Goal: Task Accomplishment & Management: Manage account settings

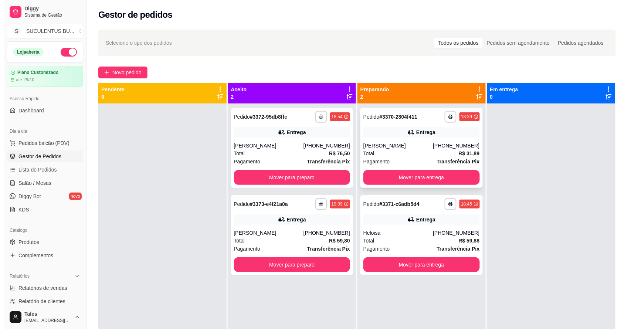
scroll to position [46, 0]
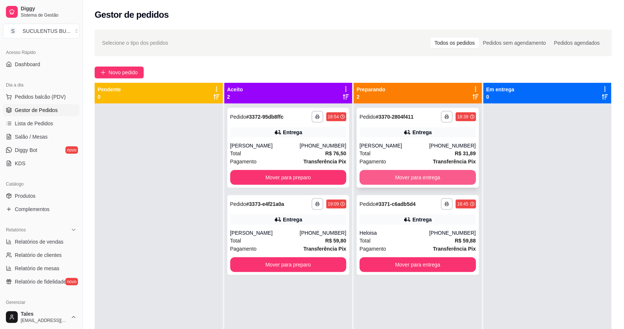
click at [459, 172] on button "Mover para entrega" at bounding box center [417, 177] width 116 height 15
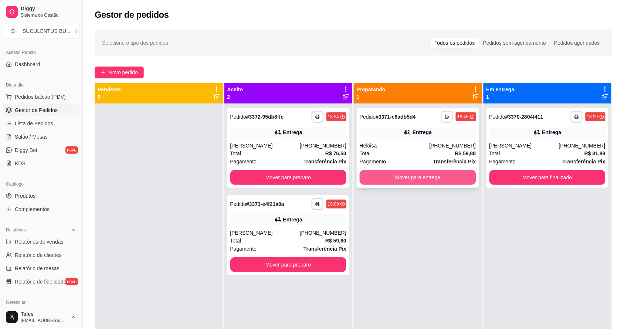
click at [414, 180] on button "Mover para entrega" at bounding box center [417, 177] width 116 height 15
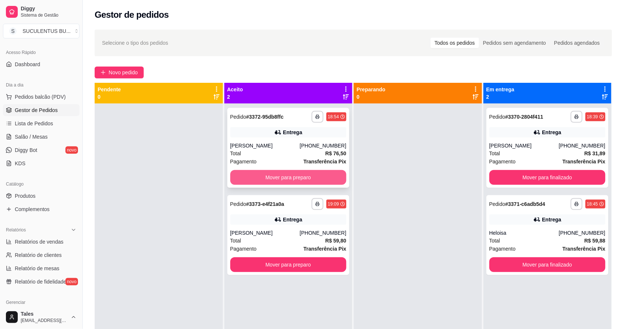
click at [285, 181] on button "Mover para preparo" at bounding box center [288, 177] width 116 height 15
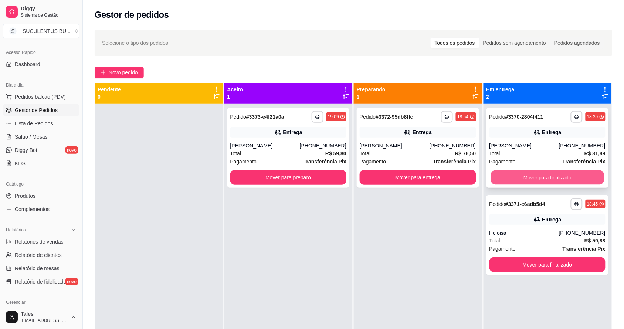
click at [561, 182] on button "Mover para finalizado" at bounding box center [547, 177] width 113 height 14
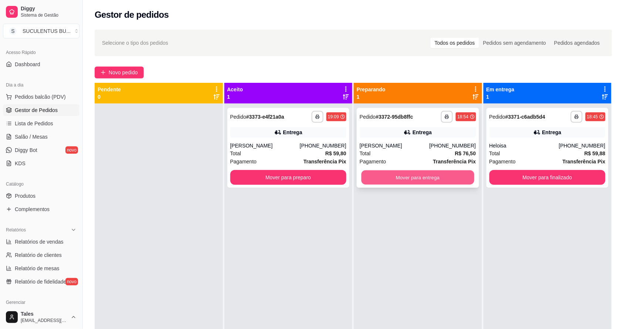
click at [452, 176] on button "Mover para entrega" at bounding box center [417, 177] width 113 height 14
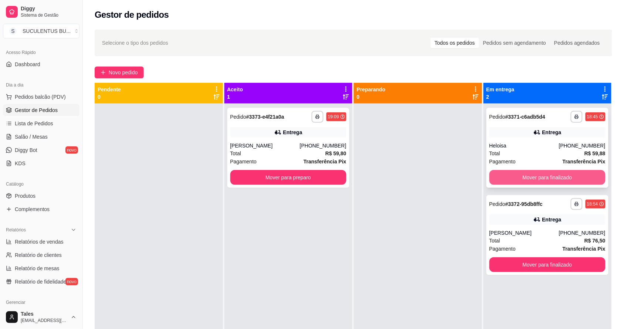
click at [583, 173] on button "Mover para finalizado" at bounding box center [547, 177] width 116 height 15
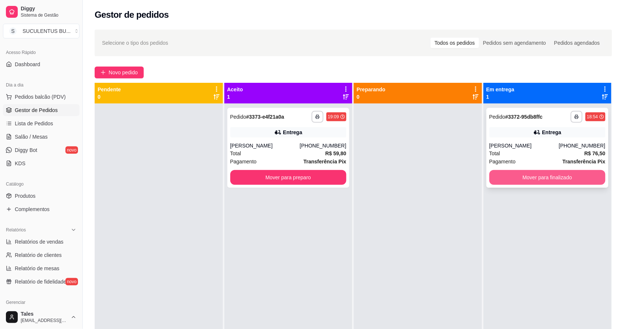
click at [580, 176] on button "Mover para finalizado" at bounding box center [547, 177] width 116 height 15
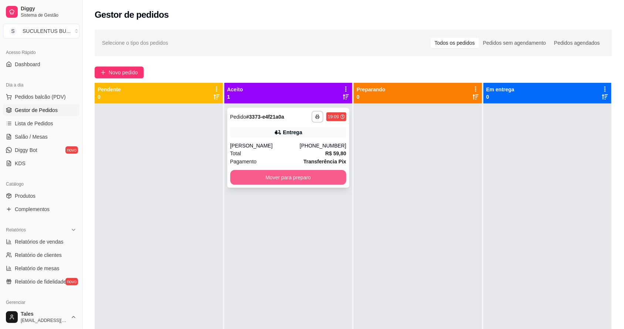
click at [282, 176] on button "Mover para preparo" at bounding box center [288, 177] width 116 height 15
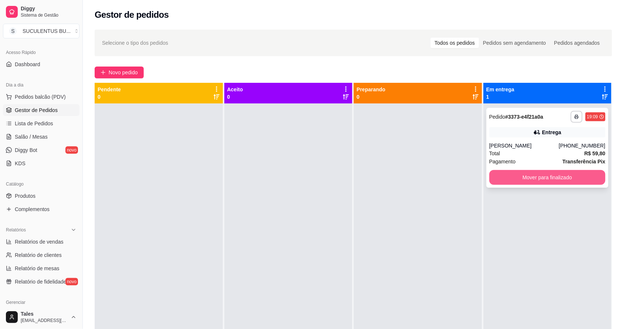
click at [568, 177] on button "Mover para finalizado" at bounding box center [547, 177] width 116 height 15
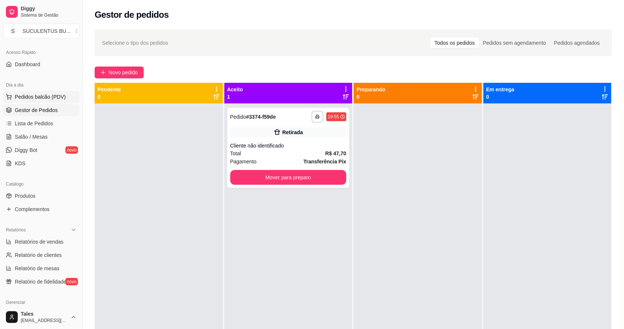
click at [63, 92] on button "Pedidos balcão (PDV)" at bounding box center [41, 97] width 76 height 12
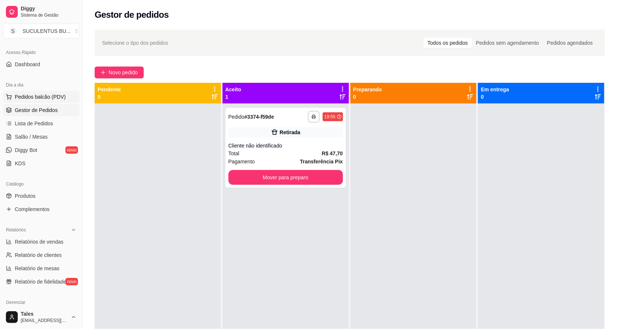
click at [54, 93] on div "Item avulso ENTRADAS COXINHA SEM MASSA R$ 18,99 0 MINI PASTEL - CARNE DE SOL CO…" at bounding box center [233, 190] width 445 height 259
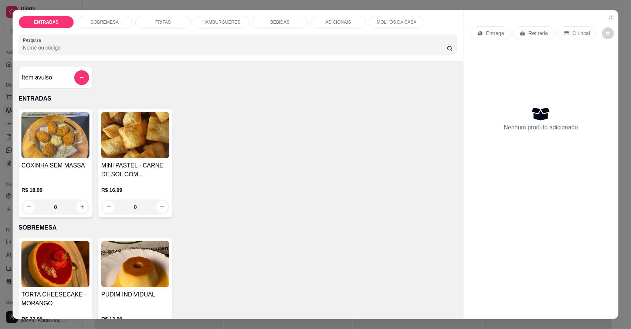
click at [217, 25] on div "HAMBURGUERES" at bounding box center [221, 22] width 55 height 13
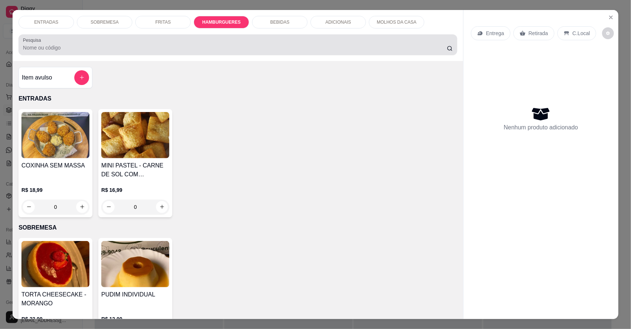
scroll to position [14, 0]
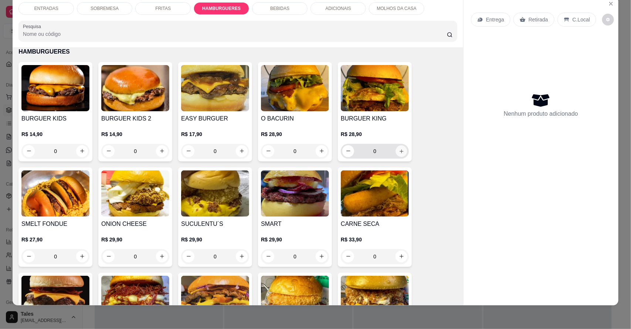
click at [399, 153] on icon "increase-product-quantity" at bounding box center [402, 151] width 6 height 6
type input "1"
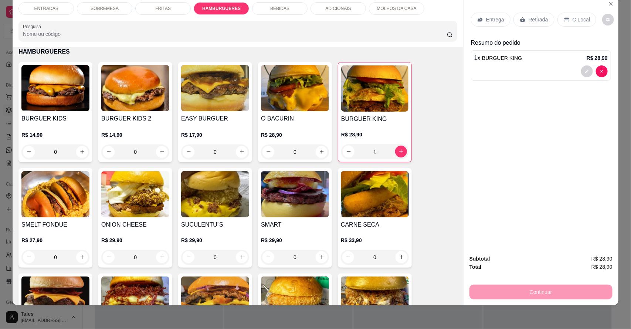
click at [298, 11] on div "BEBIDAS" at bounding box center [279, 8] width 55 height 13
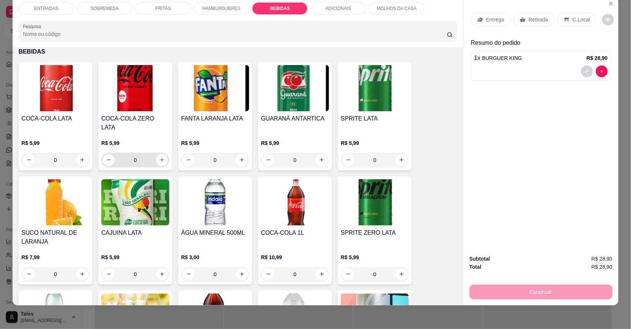
click at [157, 156] on button "increase-product-quantity" at bounding box center [162, 160] width 12 height 12
type input "1"
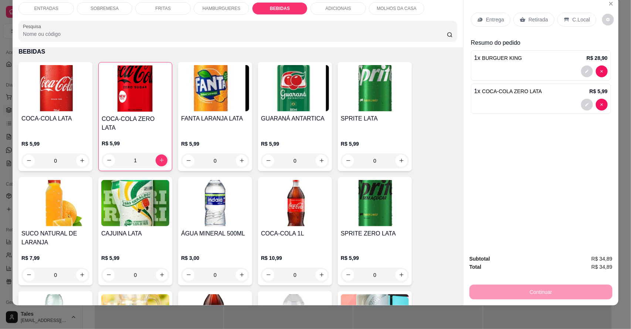
click at [491, 20] on p "Entrega" at bounding box center [495, 19] width 18 height 7
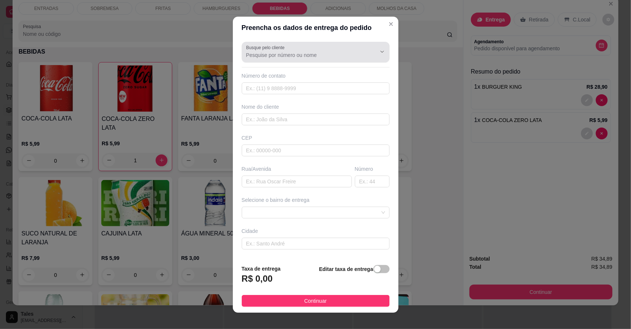
click at [307, 58] on input "Busque pelo cliente" at bounding box center [305, 54] width 118 height 7
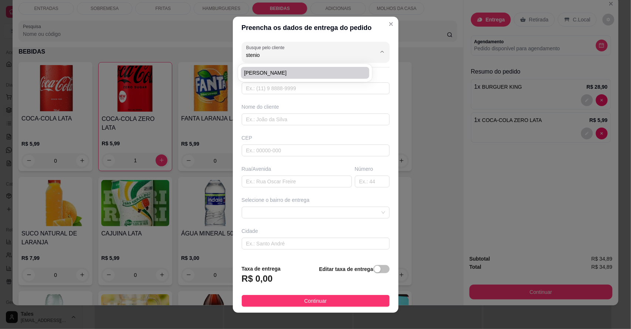
click at [290, 70] on span "[PERSON_NAME]" at bounding box center [301, 72] width 115 height 7
type input "[PERSON_NAME]"
type input "8894232477"
type input "[PERSON_NAME]"
type input "63155000"
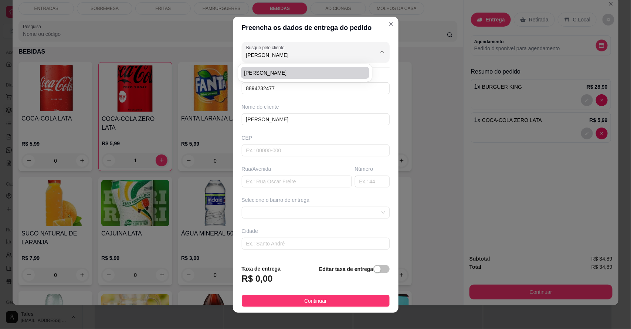
type input "RUA [GEOGRAPHIC_DATA]"
type input "908"
type input "Salitre"
type input "PROXIMO MERCADO DE VERONICA, [GEOGRAPHIC_DATA]"
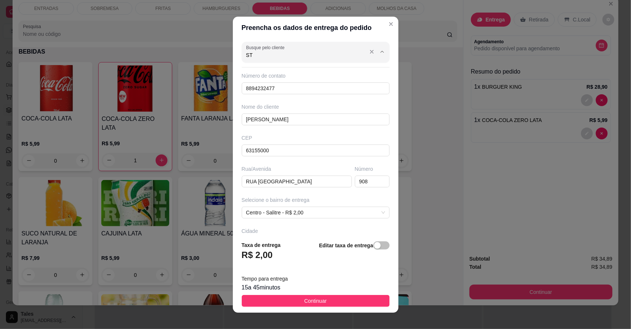
type input "S"
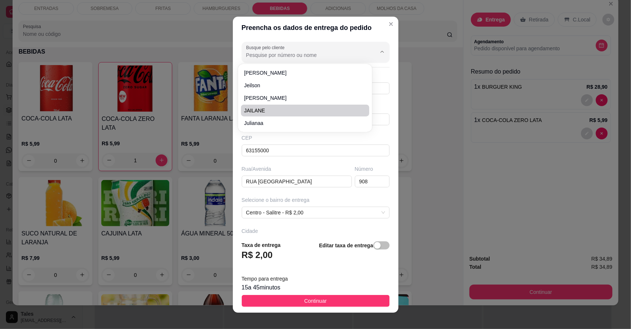
click at [437, 173] on div "Preencha os dados de entrega do pedido Busque pelo cliente Número de contato 88…" at bounding box center [315, 164] width 631 height 329
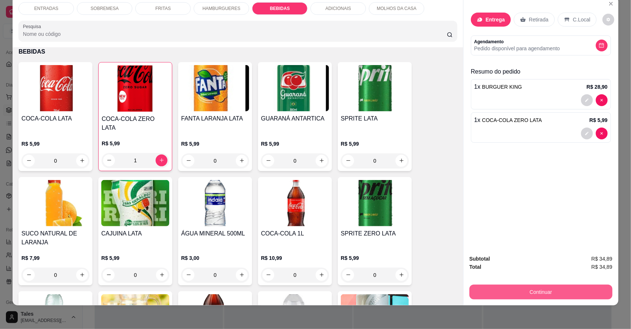
click at [521, 287] on button "Continuar" at bounding box center [540, 291] width 143 height 15
drag, startPoint x: 597, startPoint y: 42, endPoint x: 612, endPoint y: 172, distance: 130.9
click at [612, 172] on div "Entrega Retirada C.Local Agendamento Pedido disponível para agendamento Resumo …" at bounding box center [540, 122] width 155 height 253
click at [597, 41] on button "decrease-product-quantity" at bounding box center [601, 46] width 12 height 12
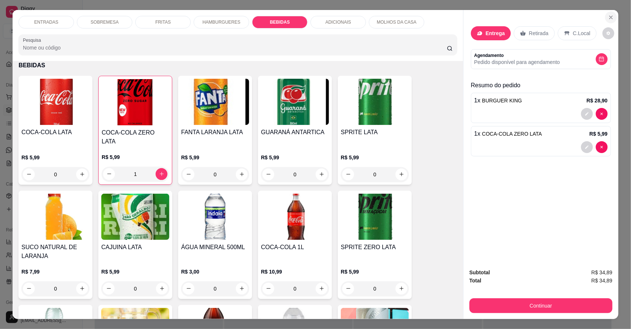
click at [608, 19] on icon "Close" at bounding box center [611, 17] width 6 height 6
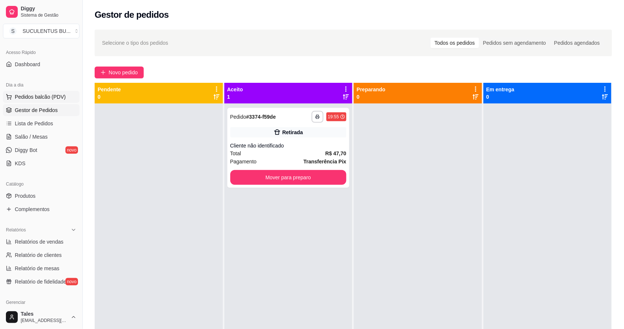
click at [58, 97] on span "Pedidos balcão (PDV)" at bounding box center [40, 96] width 51 height 7
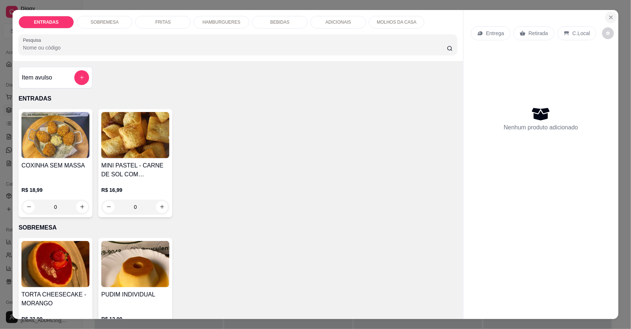
click at [612, 15] on button "Close" at bounding box center [611, 17] width 12 height 12
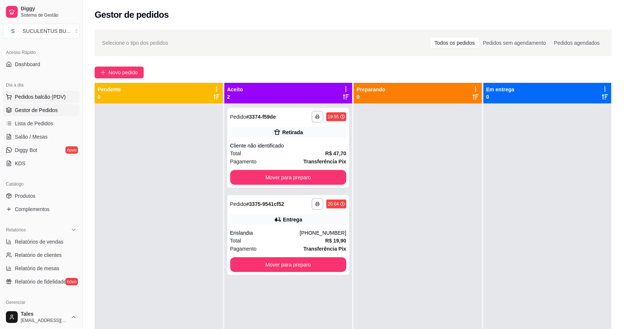
click at [42, 93] on span "Pedidos balcão (PDV)" at bounding box center [40, 96] width 51 height 7
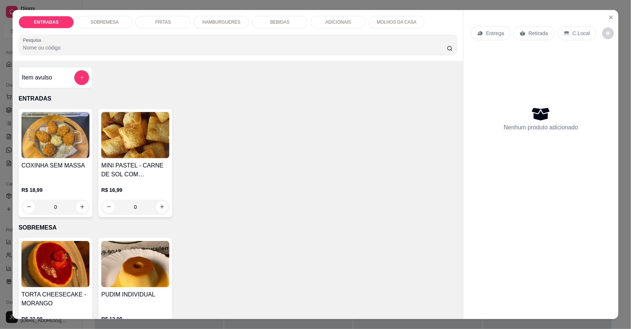
click at [228, 17] on div "HAMBURGUERES" at bounding box center [221, 22] width 55 height 13
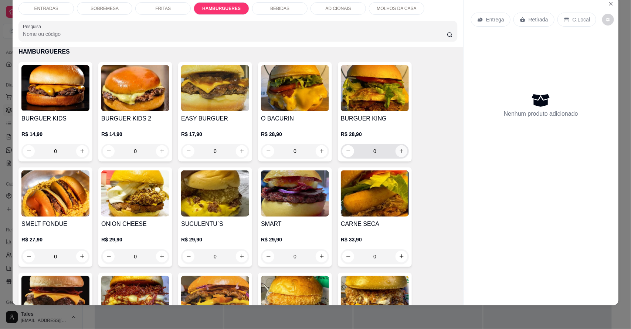
click at [395, 150] on button "increase-product-quantity" at bounding box center [401, 151] width 12 height 12
type input "1"
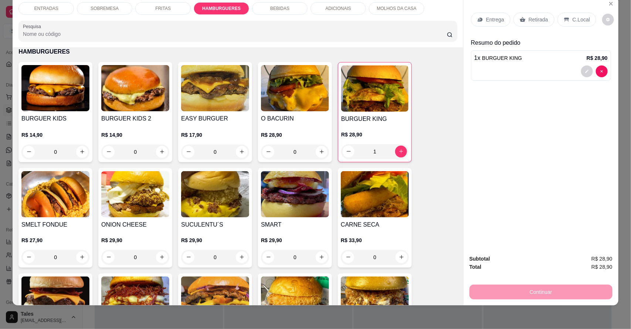
click at [267, 9] on div "BEBIDAS" at bounding box center [279, 8] width 55 height 13
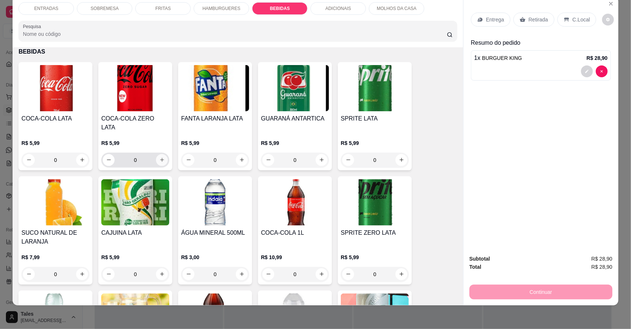
click at [159, 157] on icon "increase-product-quantity" at bounding box center [162, 160] width 6 height 6
type input "1"
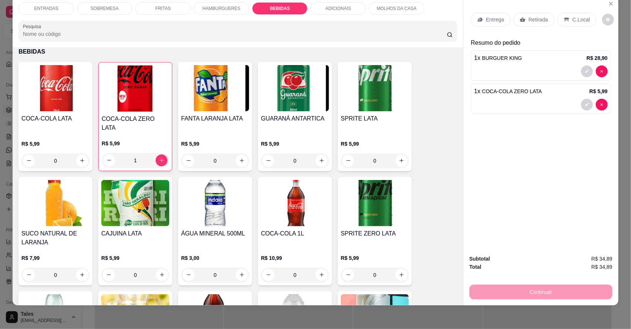
click at [495, 20] on p "Entrega" at bounding box center [495, 19] width 18 height 7
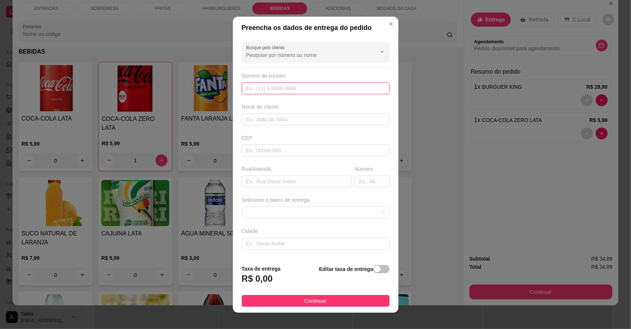
click at [318, 91] on input "text" at bounding box center [316, 88] width 148 height 12
click at [242, 87] on input "9296-7408" at bounding box center [316, 88] width 148 height 12
type input "[PHONE_NUMBER]"
click at [261, 118] on input "text" at bounding box center [316, 119] width 148 height 12
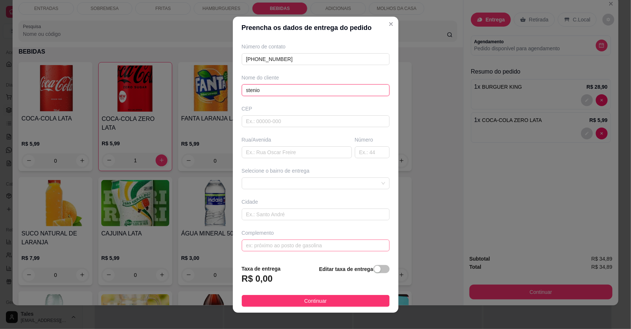
type input "stenio"
click at [289, 247] on input "text" at bounding box center [316, 245] width 148 height 12
type input "ao lado do campao"
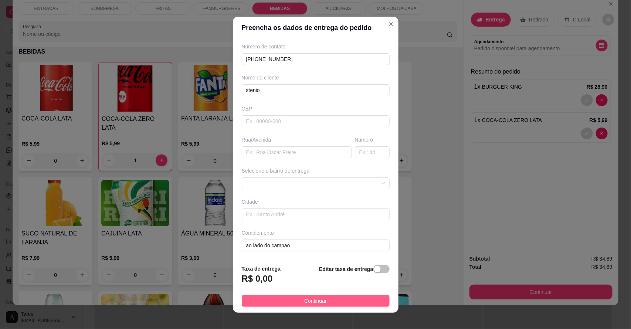
click at [286, 298] on button "Continuar" at bounding box center [316, 301] width 148 height 12
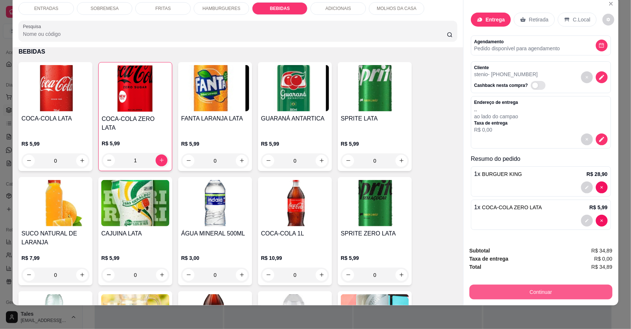
click at [494, 294] on button "Continuar" at bounding box center [540, 291] width 143 height 15
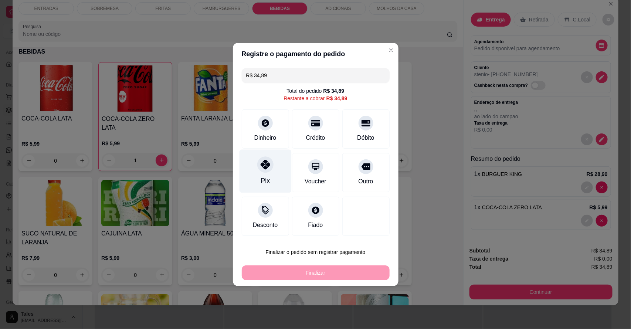
click at [280, 168] on div "Pix" at bounding box center [265, 171] width 52 height 43
type input "R$ 0,00"
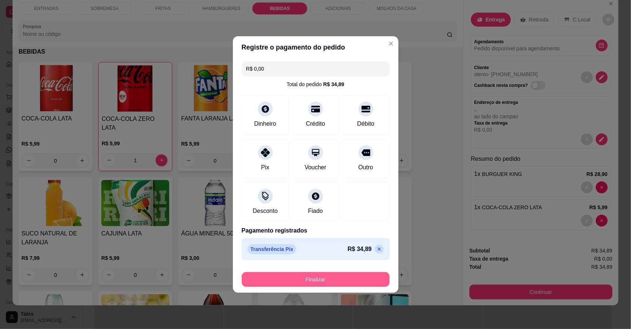
click at [300, 277] on button "Finalizar" at bounding box center [316, 279] width 148 height 15
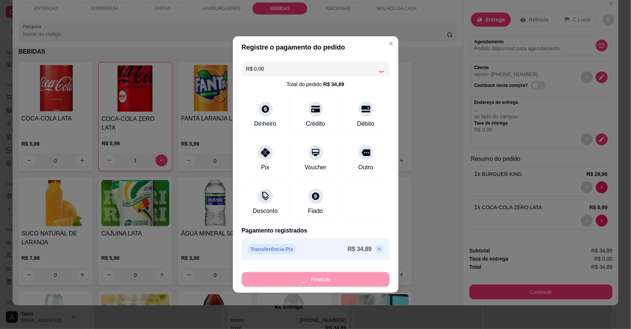
type input "0"
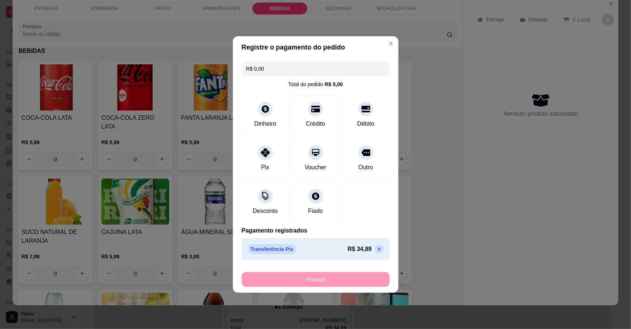
type input "-R$ 34,89"
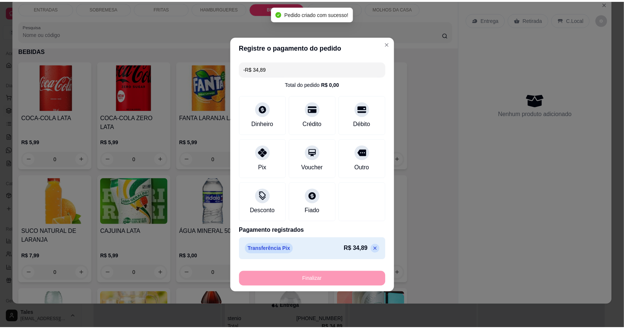
scroll to position [979, 0]
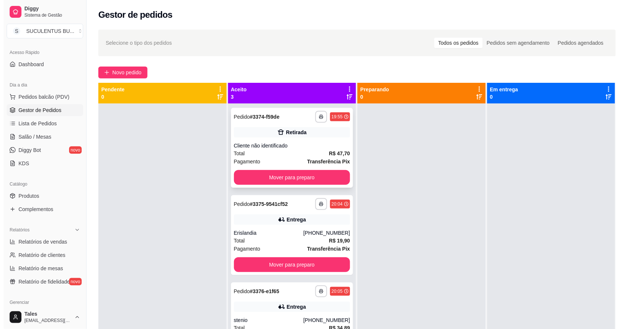
scroll to position [21, 0]
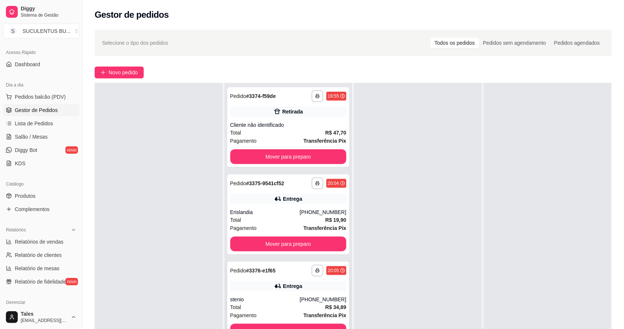
click at [267, 305] on div "Total R$ 34,89" at bounding box center [288, 307] width 116 height 8
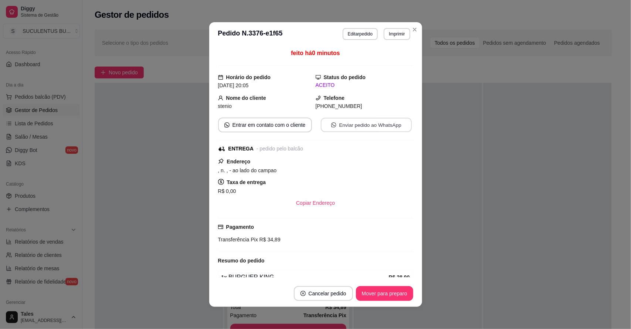
click at [320, 127] on button "Enviar pedido ao WhatsApp" at bounding box center [365, 125] width 91 height 14
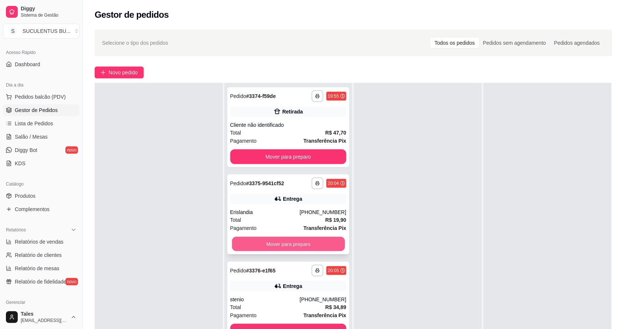
click at [268, 246] on button "Mover para preparo" at bounding box center [288, 244] width 113 height 14
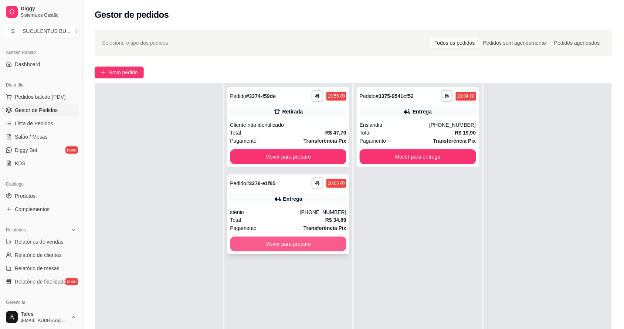
click at [281, 243] on button "Mover para preparo" at bounding box center [288, 243] width 116 height 15
drag, startPoint x: 281, startPoint y: 243, endPoint x: 283, endPoint y: 256, distance: 13.4
click at [283, 256] on div "**********" at bounding box center [288, 247] width 128 height 329
click at [279, 242] on button "Mover para preparo" at bounding box center [288, 243] width 116 height 15
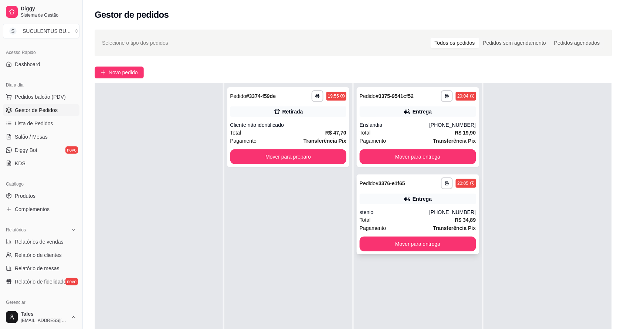
click at [397, 216] on div "Total R$ 34,89" at bounding box center [417, 220] width 116 height 8
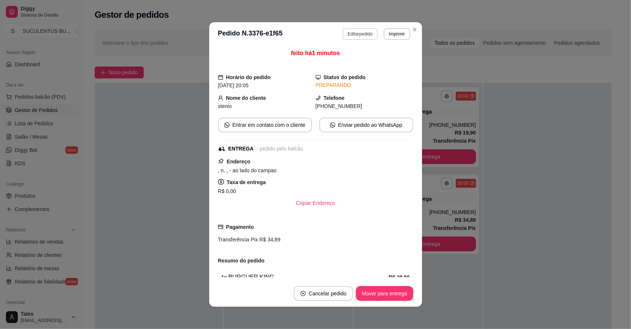
click at [366, 32] on button "Editar pedido" at bounding box center [359, 34] width 35 height 12
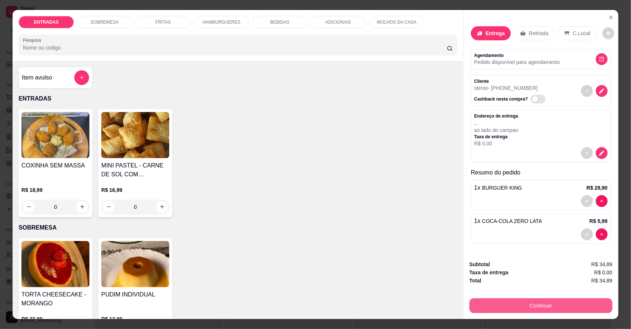
click at [553, 304] on button "Continuar" at bounding box center [540, 305] width 143 height 15
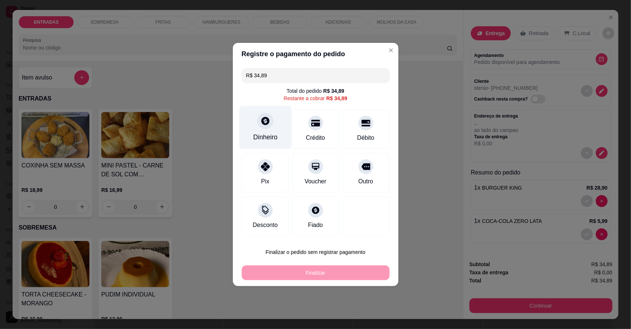
click at [276, 126] on div "Dinheiro" at bounding box center [265, 127] width 52 height 43
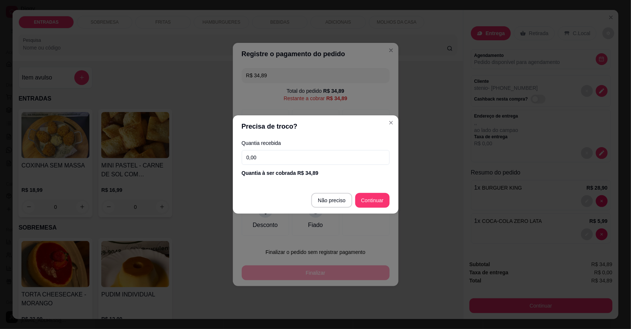
click at [282, 153] on input "0,00" at bounding box center [316, 157] width 148 height 15
type input "50,00"
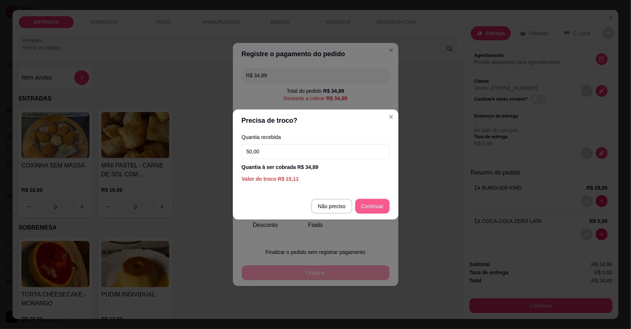
type input "R$ 0,00"
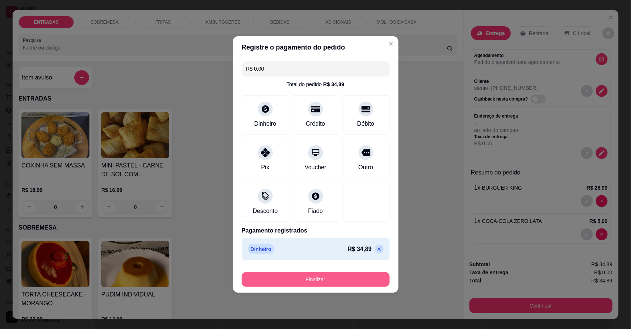
click at [330, 275] on button "Finalizar" at bounding box center [316, 279] width 148 height 15
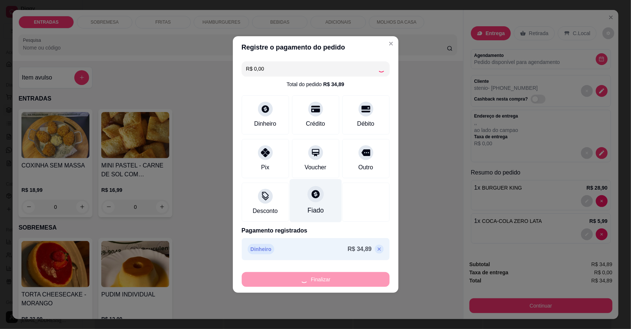
type input "0"
type input "-R$ 34,89"
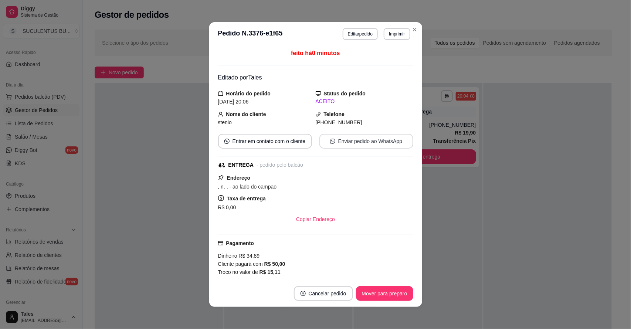
click at [354, 140] on button "Enviar pedido ao WhatsApp" at bounding box center [366, 141] width 94 height 15
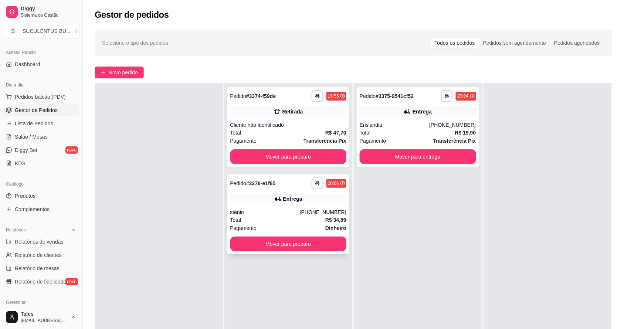
click at [284, 213] on div "stenio" at bounding box center [264, 211] width 69 height 7
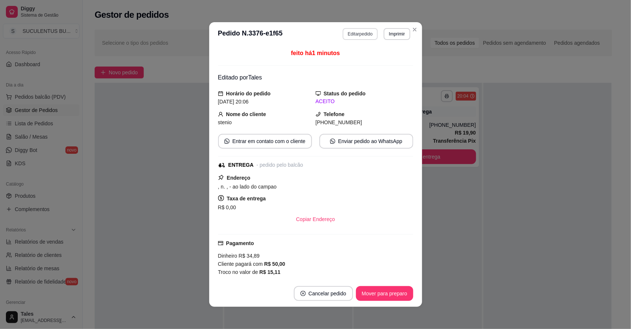
click at [355, 31] on button "Editar pedido" at bounding box center [359, 34] width 35 height 12
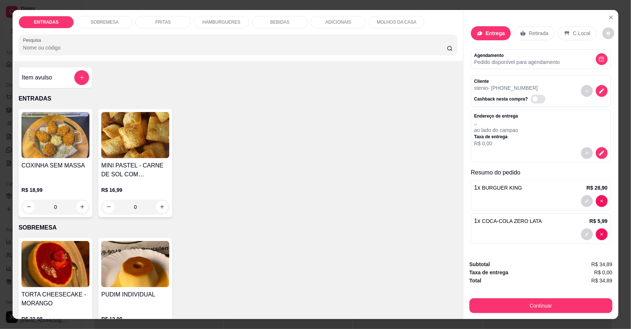
click at [481, 32] on div "Entrega" at bounding box center [491, 33] width 40 height 14
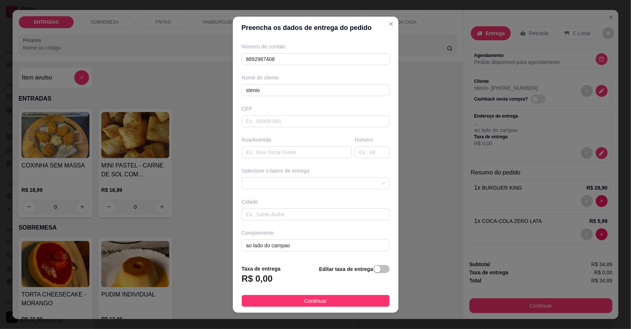
scroll to position [7, 0]
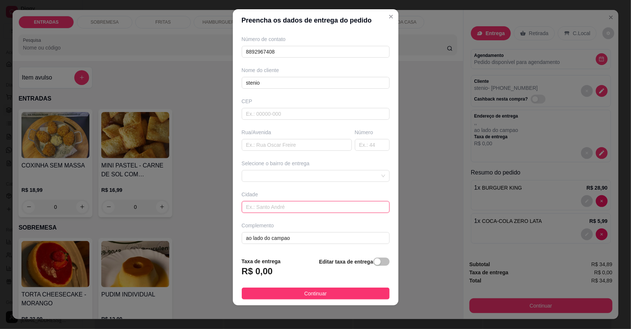
click at [309, 210] on input "text" at bounding box center [316, 207] width 148 height 12
click at [274, 178] on span at bounding box center [315, 175] width 139 height 11
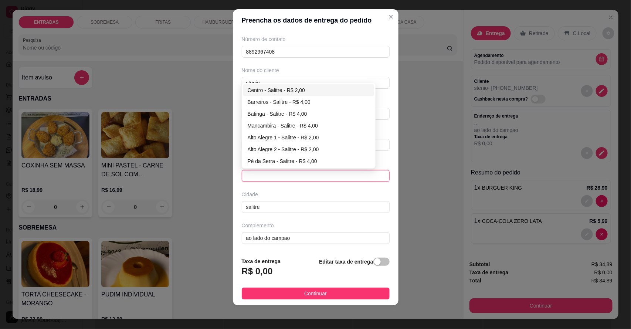
click at [278, 90] on div "Centro - Salitre - R$ 2,00" at bounding box center [308, 90] width 122 height 8
type input "Salitre"
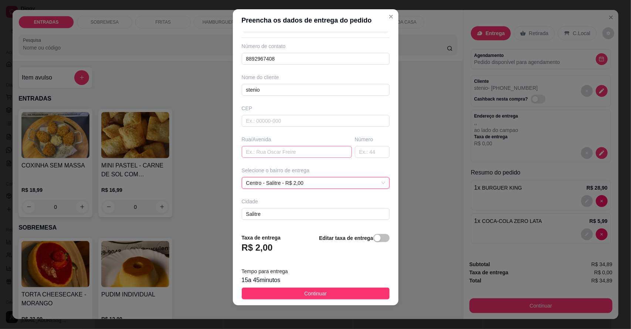
scroll to position [30, 0]
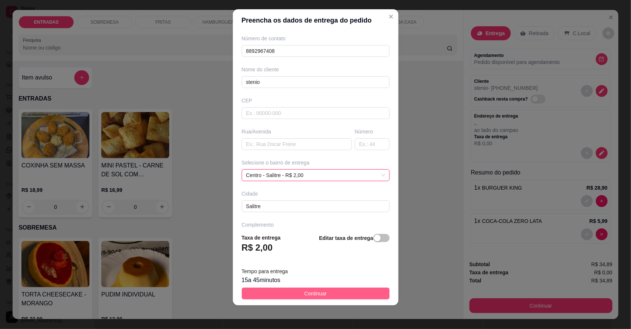
click at [324, 296] on button "Continuar" at bounding box center [316, 293] width 148 height 12
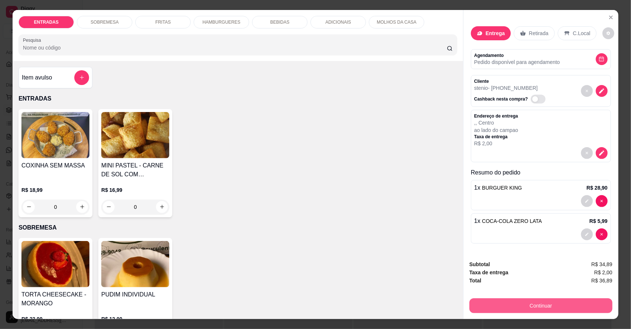
click at [531, 301] on button "Continuar" at bounding box center [540, 305] width 143 height 15
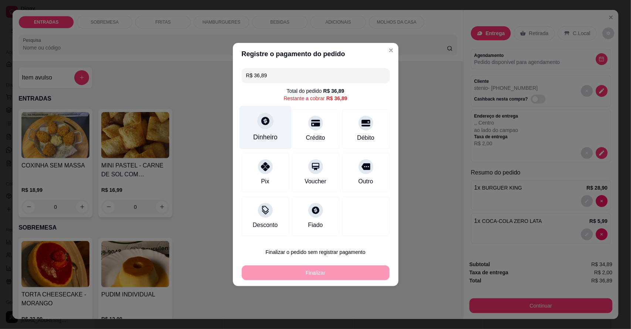
click at [269, 126] on div at bounding box center [265, 121] width 16 height 16
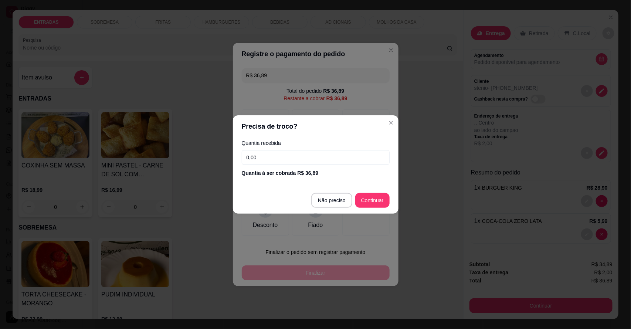
click at [274, 157] on input "0,00" at bounding box center [316, 157] width 148 height 15
type input "50,00"
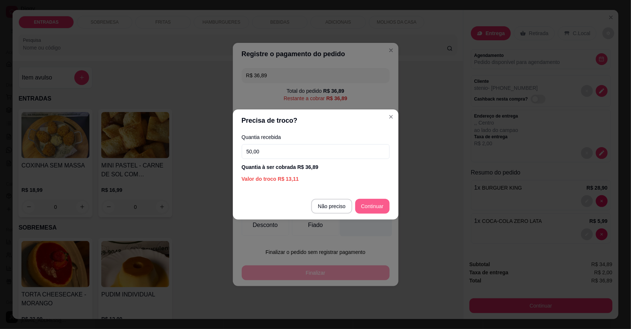
type input "R$ 0,00"
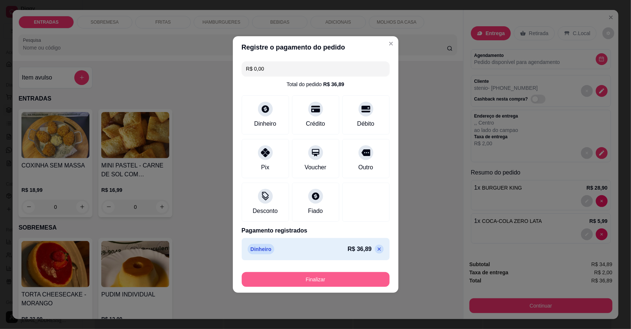
click at [310, 281] on button "Finalizar" at bounding box center [316, 279] width 148 height 15
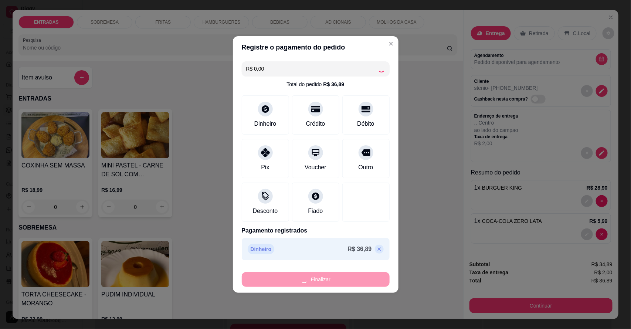
type input "0"
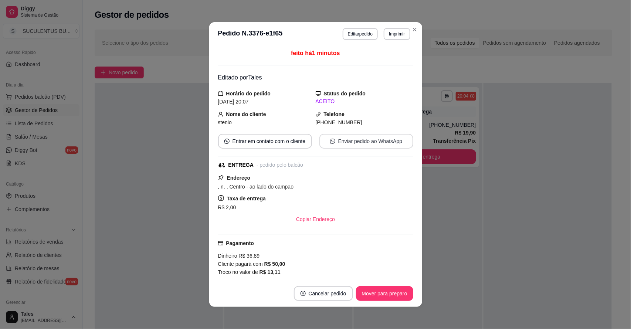
click at [364, 145] on button "Enviar pedido ao WhatsApp" at bounding box center [366, 141] width 94 height 15
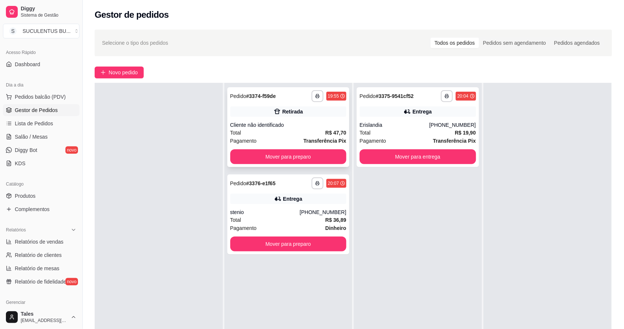
click at [266, 132] on div "Total R$ 47,70" at bounding box center [288, 133] width 116 height 8
click at [279, 155] on button "Mover para preparo" at bounding box center [288, 156] width 116 height 15
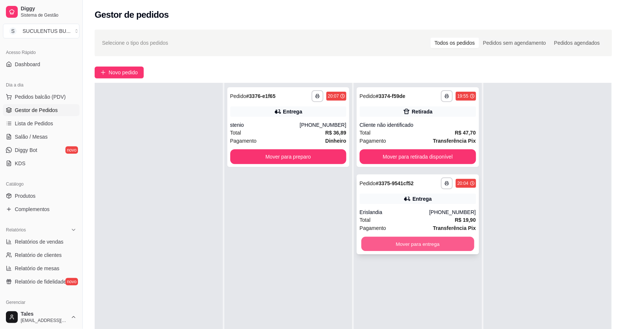
click at [404, 246] on button "Mover para entrega" at bounding box center [417, 244] width 113 height 14
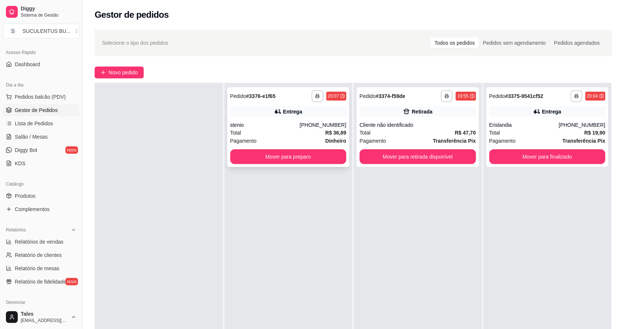
click at [281, 130] on div "Total R$ 36,89" at bounding box center [288, 133] width 116 height 8
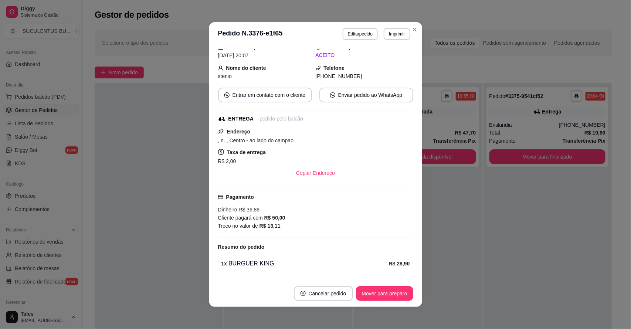
scroll to position [95, 0]
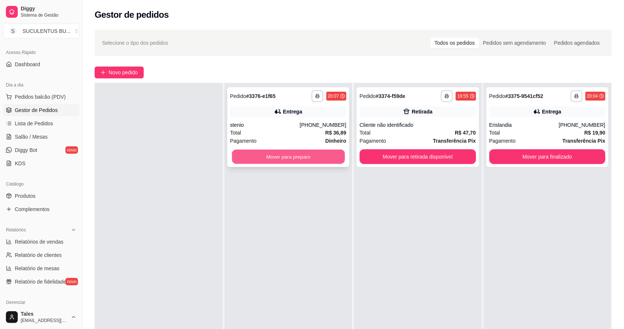
click at [279, 159] on button "Mover para preparo" at bounding box center [288, 157] width 113 height 14
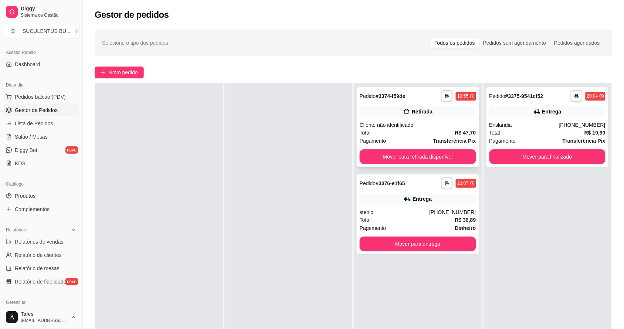
click at [404, 132] on div "Total R$ 47,70" at bounding box center [417, 133] width 116 height 8
click at [529, 140] on div "Pagamento Transferência Pix" at bounding box center [547, 141] width 116 height 8
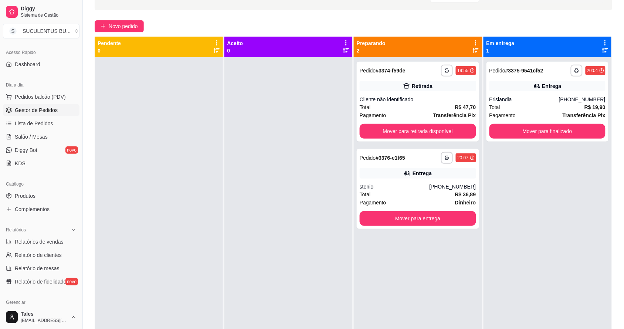
scroll to position [92, 0]
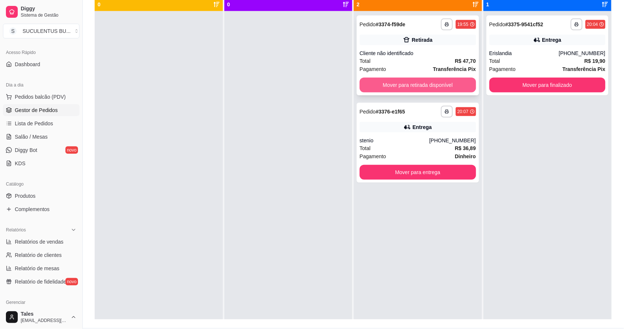
click at [417, 85] on button "Mover para retirada disponível" at bounding box center [417, 85] width 116 height 15
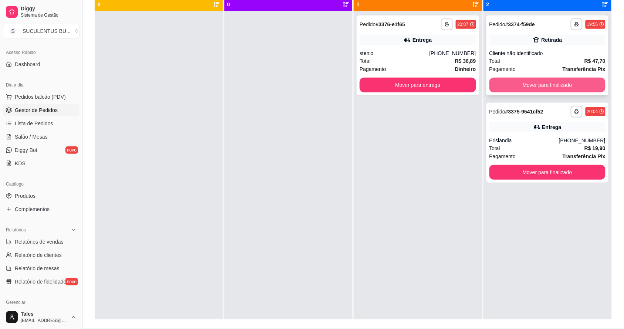
click at [535, 89] on button "Mover para finalizado" at bounding box center [547, 85] width 116 height 15
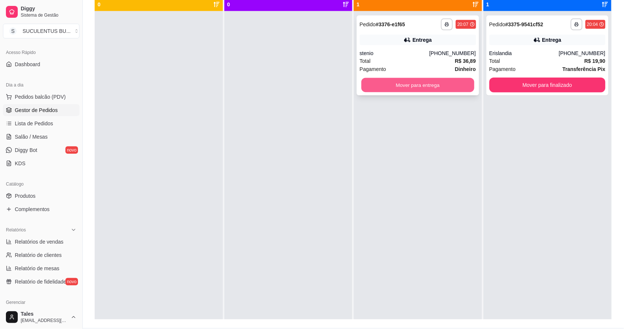
click at [440, 85] on button "Mover para entrega" at bounding box center [417, 85] width 113 height 14
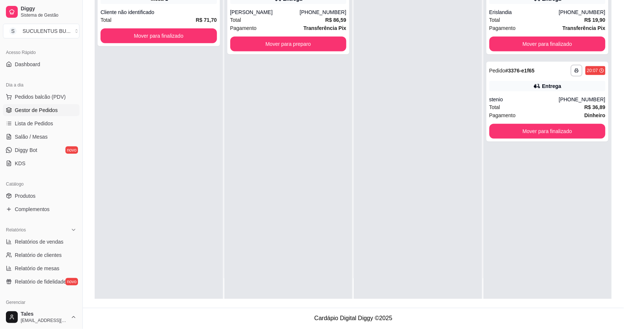
scroll to position [0, 0]
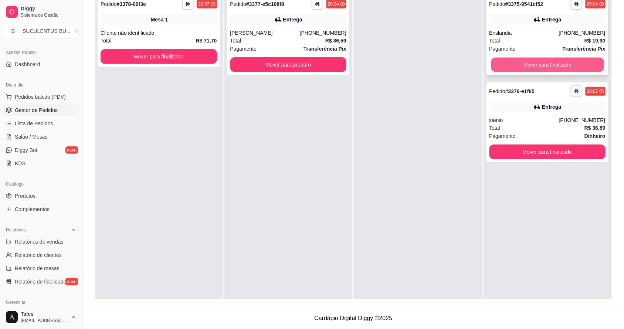
click at [551, 67] on button "Mover para finalizado" at bounding box center [547, 65] width 113 height 14
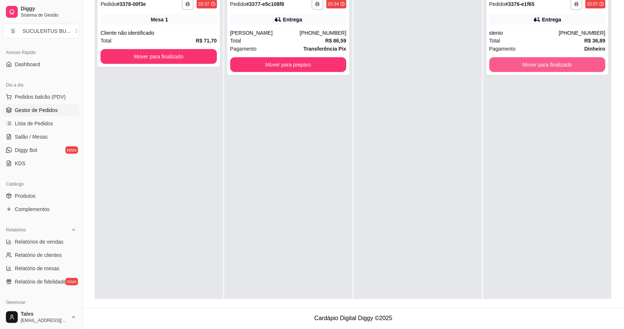
click at [552, 69] on button "Mover para finalizado" at bounding box center [547, 64] width 116 height 15
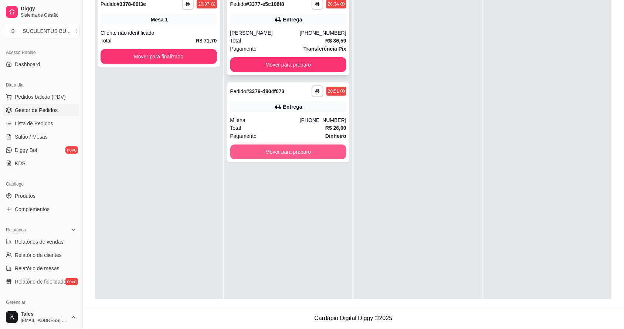
scroll to position [20, 0]
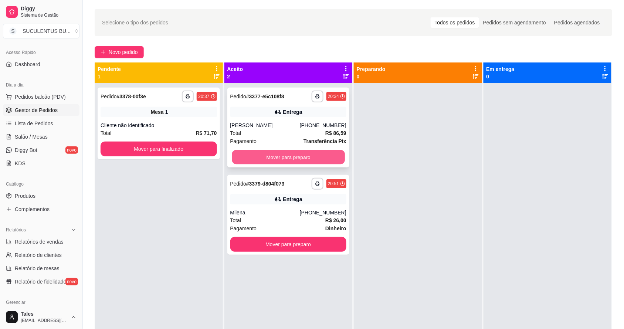
click at [281, 163] on button "Mover para preparo" at bounding box center [288, 157] width 113 height 14
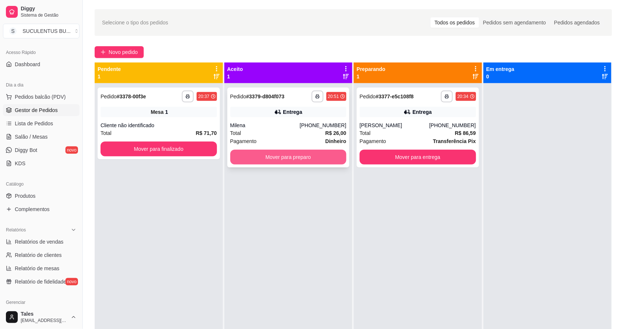
click at [288, 156] on button "Mover para preparo" at bounding box center [288, 157] width 116 height 15
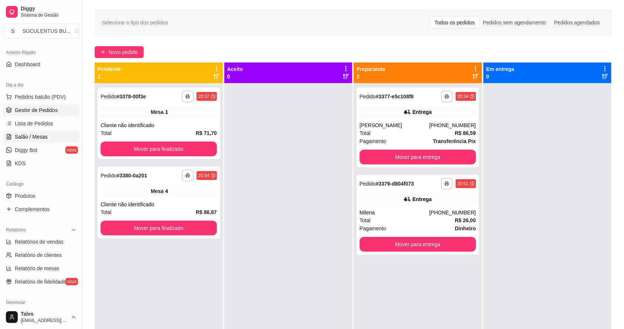
click at [30, 136] on span "Salão / Mesas" at bounding box center [31, 136] width 33 height 7
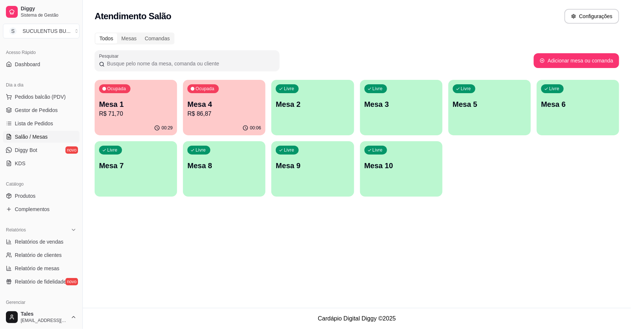
click at [225, 100] on p "Mesa 4" at bounding box center [224, 104] width 74 height 10
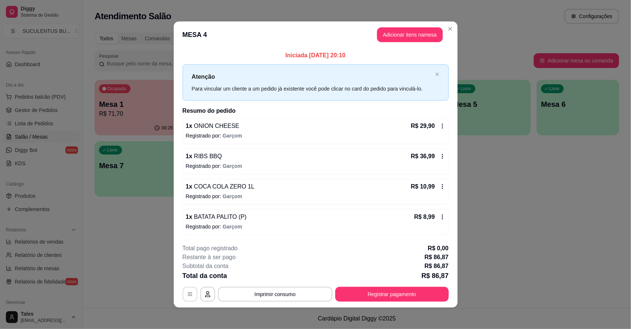
click at [188, 294] on icon "button" at bounding box center [190, 294] width 6 height 6
click at [439, 185] on icon at bounding box center [442, 187] width 6 height 6
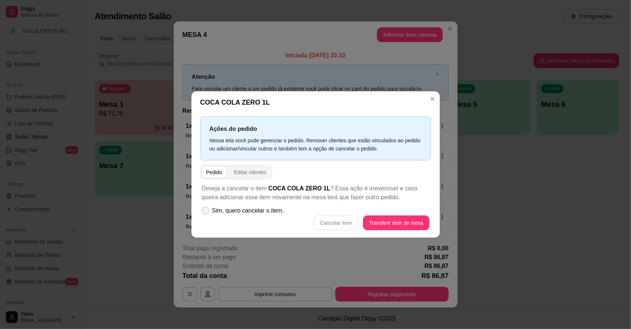
click at [203, 209] on icon at bounding box center [205, 210] width 6 height 4
click at [203, 212] on input "Sim, quero cancelar o item." at bounding box center [203, 214] width 5 height 5
checkbox input "true"
click at [323, 224] on button "Cancelar item" at bounding box center [335, 222] width 45 height 15
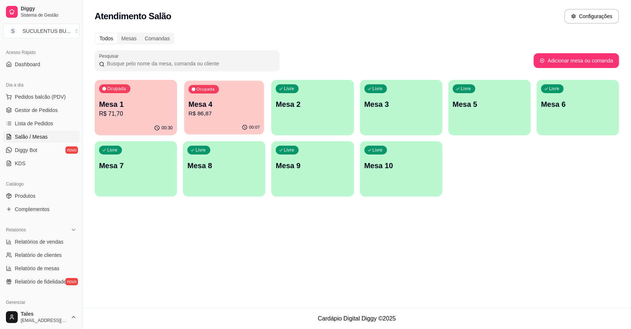
click at [226, 105] on p "Mesa 4" at bounding box center [223, 104] width 71 height 10
click at [43, 111] on span "Gestor de Pedidos" at bounding box center [36, 109] width 43 height 7
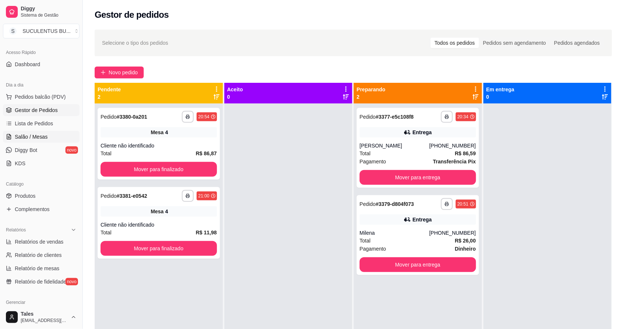
click at [52, 140] on link "Salão / Mesas" at bounding box center [41, 137] width 76 height 12
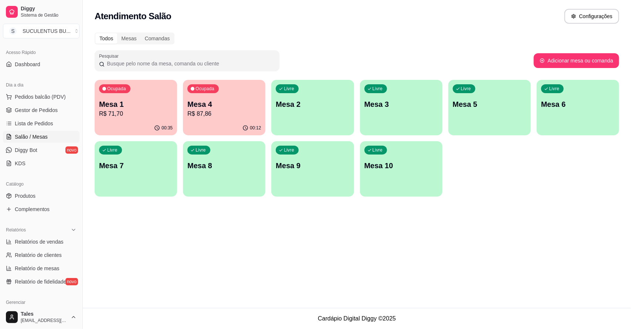
click at [132, 105] on p "Mesa 1" at bounding box center [136, 104] width 74 height 10
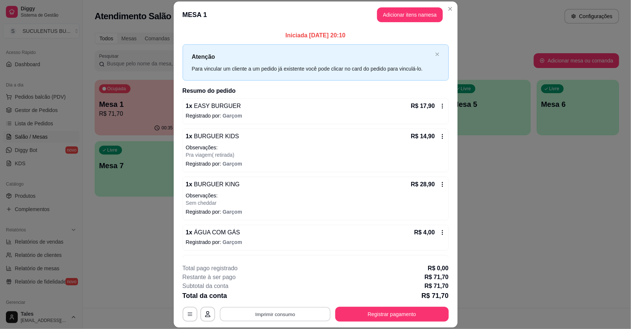
click at [247, 315] on button "Imprimir consumo" at bounding box center [274, 314] width 111 height 14
click at [263, 297] on button "IMPRESSORA CAIXA" at bounding box center [273, 297] width 61 height 12
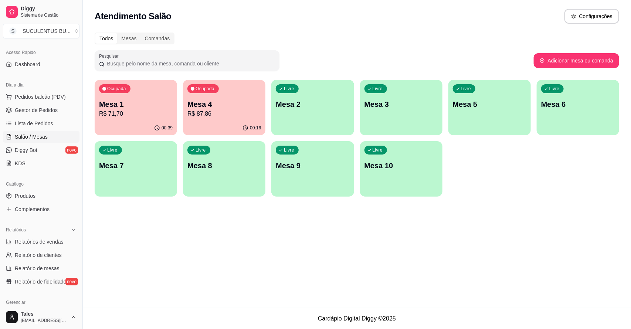
click at [195, 121] on div "00:16" at bounding box center [224, 128] width 82 height 14
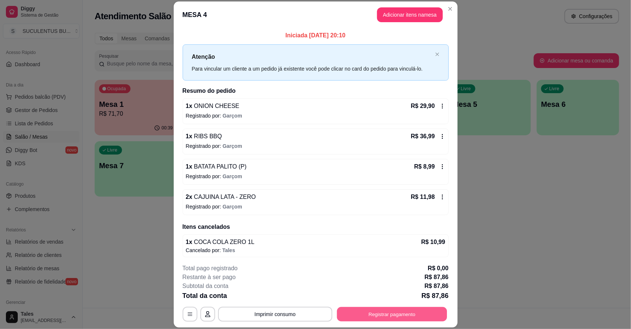
click at [366, 311] on button "Registrar pagamento" at bounding box center [392, 314] width 110 height 14
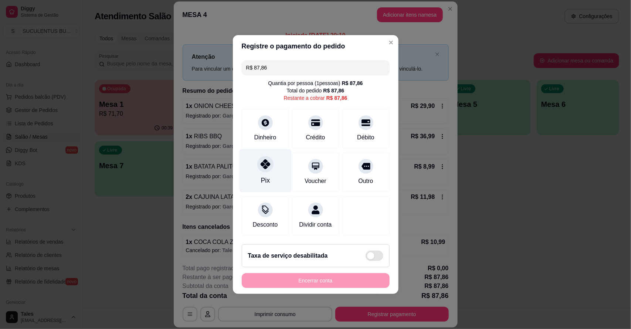
click at [262, 175] on div "Pix" at bounding box center [264, 180] width 9 height 10
type input "R$ 0,00"
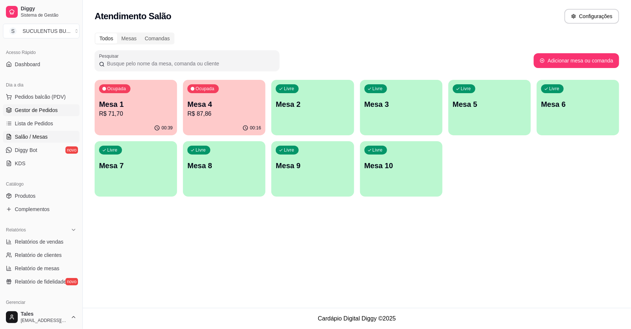
click at [21, 113] on span "Gestor de Pedidos" at bounding box center [36, 109] width 43 height 7
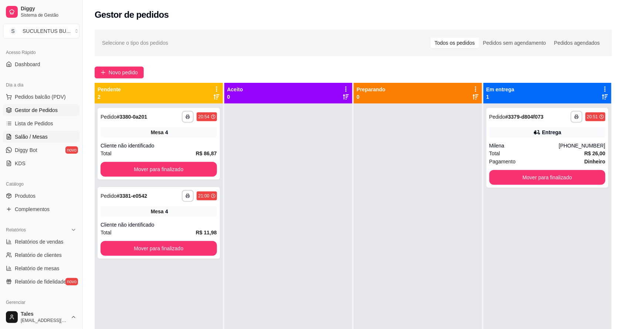
click at [22, 140] on span "Salão / Mesas" at bounding box center [31, 136] width 33 height 7
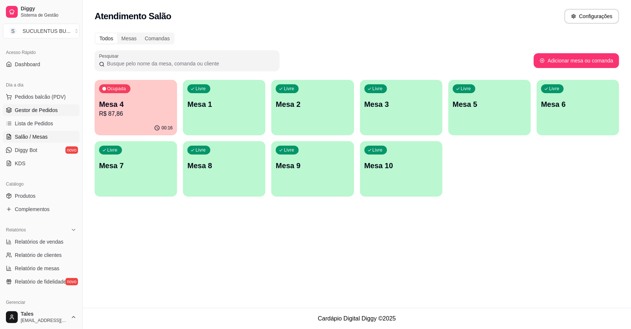
click at [48, 113] on span "Gestor de Pedidos" at bounding box center [36, 109] width 43 height 7
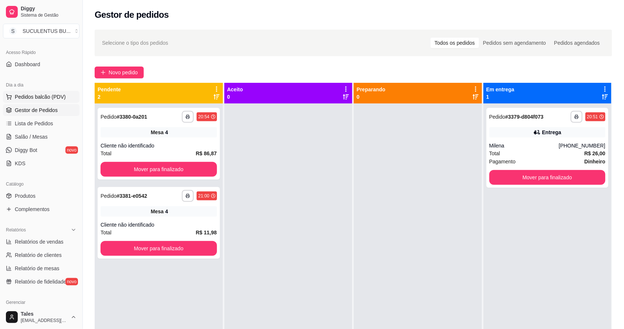
click at [44, 97] on span "Pedidos balcão (PDV)" at bounding box center [40, 96] width 51 height 7
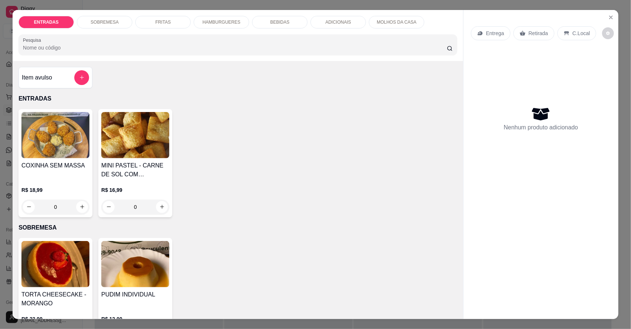
click at [217, 18] on div "HAMBURGUERES" at bounding box center [221, 22] width 55 height 13
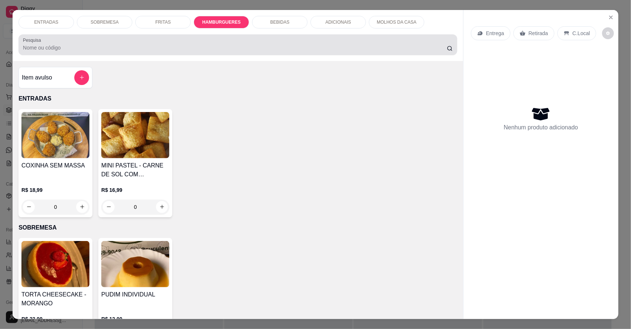
scroll to position [14, 0]
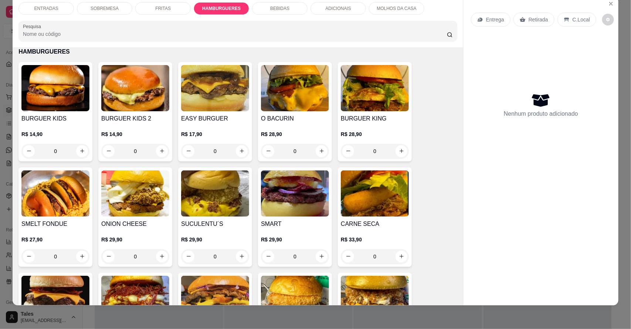
click at [239, 155] on div "0" at bounding box center [215, 151] width 68 height 15
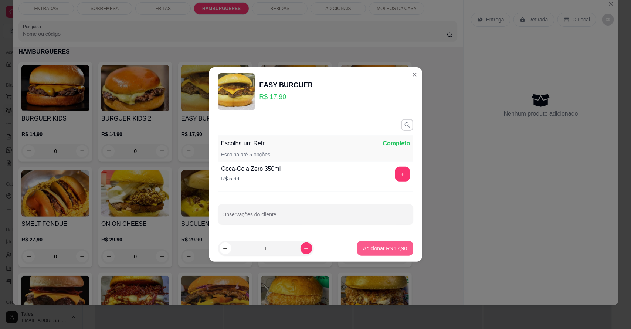
click at [357, 247] on button "Adicionar R$ 17,90" at bounding box center [385, 248] width 56 height 15
type input "1"
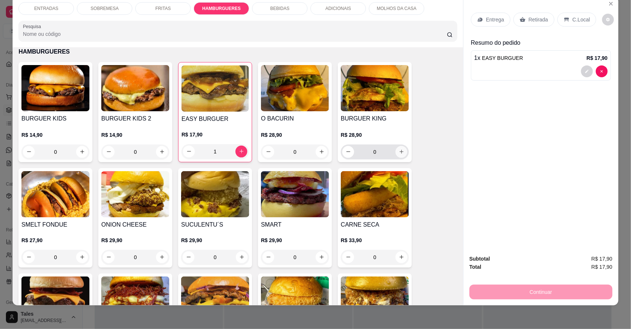
click at [399, 151] on icon "increase-product-quantity" at bounding box center [402, 152] width 6 height 6
type input "1"
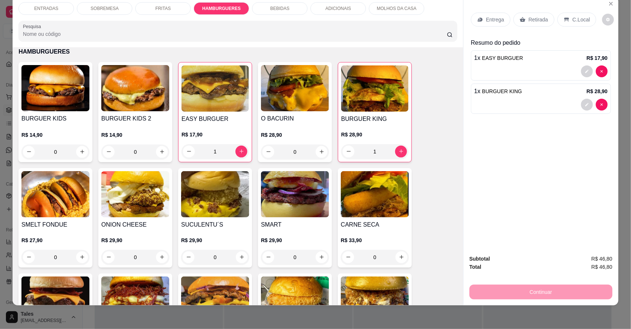
click at [500, 15] on div "Entrega" at bounding box center [491, 20] width 40 height 14
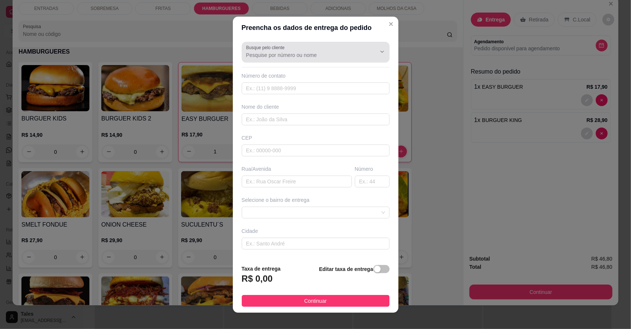
click at [318, 49] on div at bounding box center [315, 52] width 139 height 15
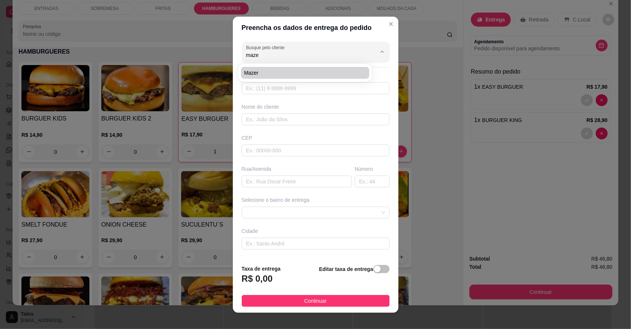
click at [288, 75] on span "Mazer" at bounding box center [301, 72] width 115 height 7
type input "Mazer"
type input "88993048288"
type input "Mazer"
type input "63155000"
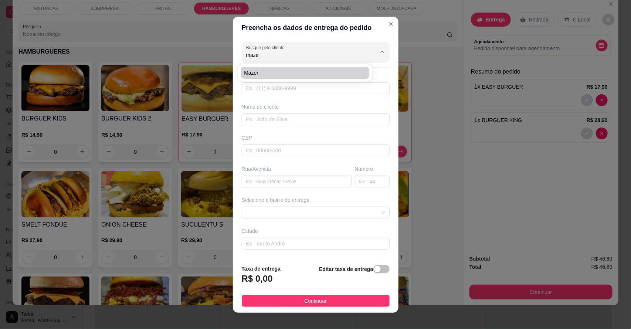
type input "Rua do Hpp"
type input "Sn"
type input "Salitre"
type input "Casa"
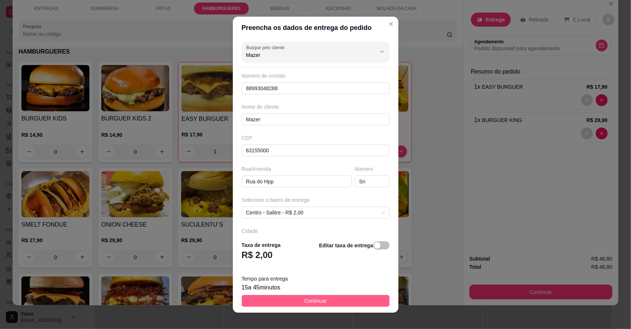
click at [294, 298] on button "Continuar" at bounding box center [316, 301] width 148 height 12
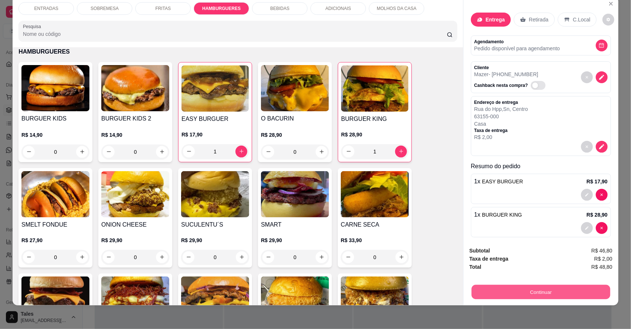
click at [530, 289] on button "Continuar" at bounding box center [540, 292] width 139 height 14
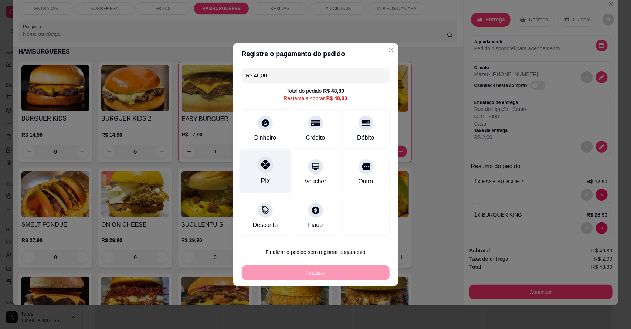
click at [262, 185] on div "Pix" at bounding box center [264, 181] width 9 height 10
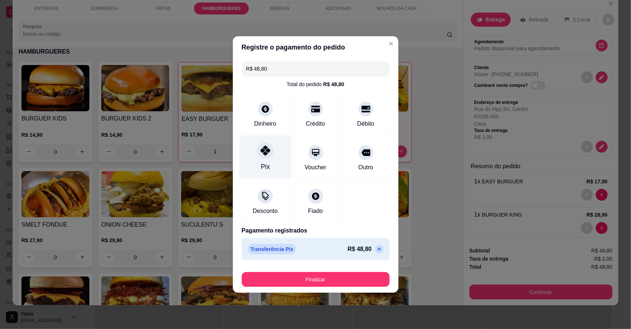
type input "R$ 0,00"
click at [266, 165] on div "Pix" at bounding box center [264, 167] width 9 height 10
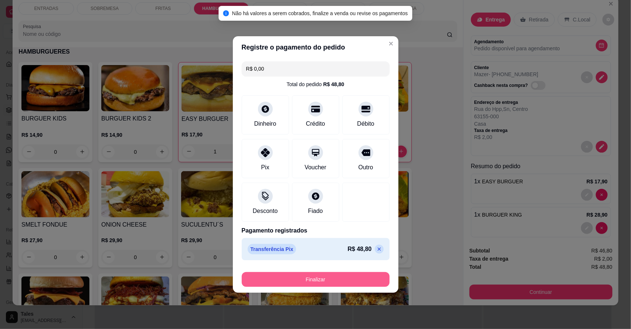
click at [324, 280] on button "Finalizar" at bounding box center [316, 279] width 148 height 15
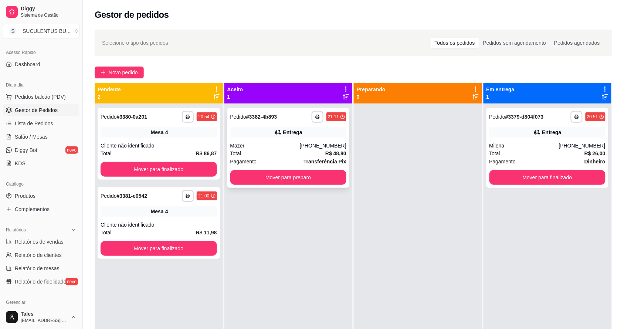
click at [276, 150] on div "Total R$ 48,80" at bounding box center [288, 153] width 116 height 8
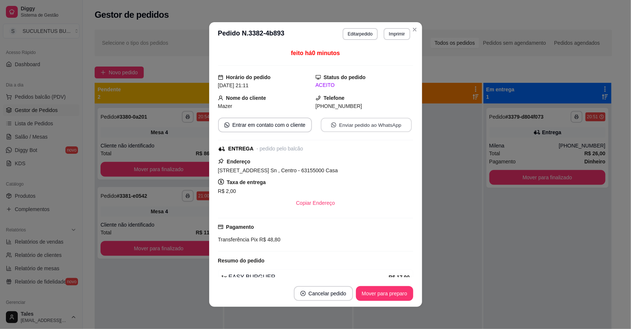
click at [373, 121] on button "Enviar pedido ao WhatsApp" at bounding box center [365, 125] width 91 height 14
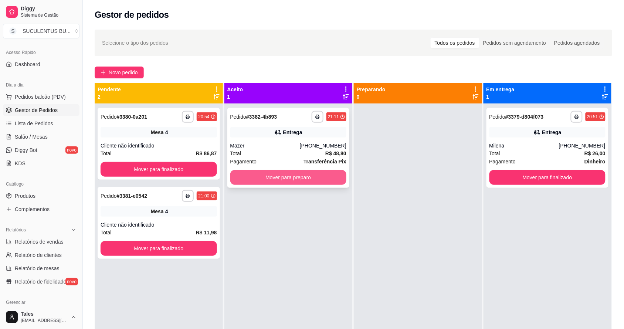
click at [275, 179] on button "Mover para preparo" at bounding box center [288, 177] width 116 height 15
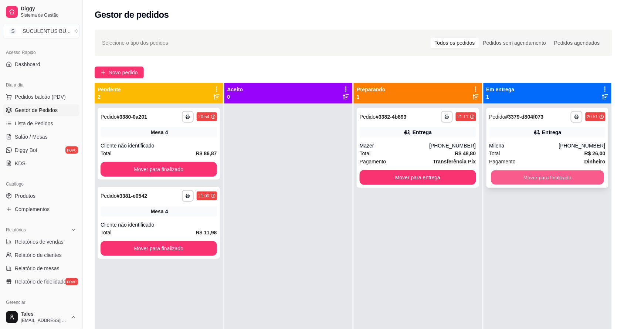
click at [540, 172] on button "Mover para finalizado" at bounding box center [547, 177] width 113 height 14
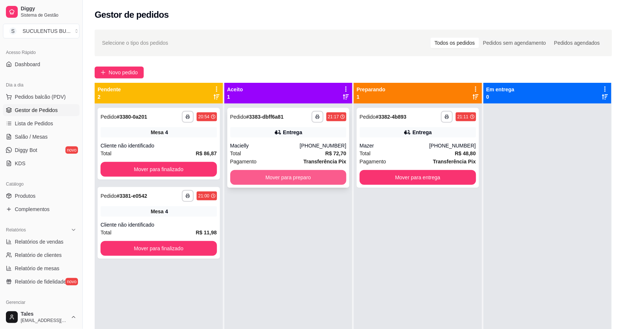
click at [308, 173] on button "Mover para preparo" at bounding box center [288, 177] width 116 height 15
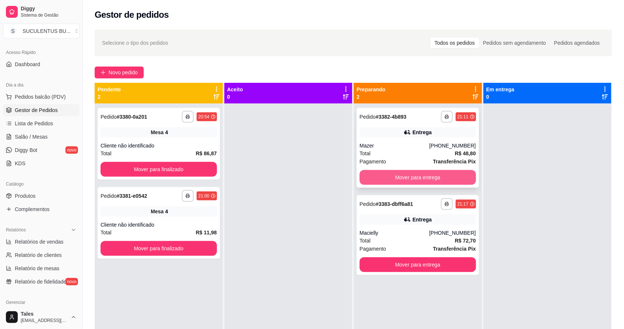
click at [438, 173] on button "Mover para entrega" at bounding box center [417, 177] width 116 height 15
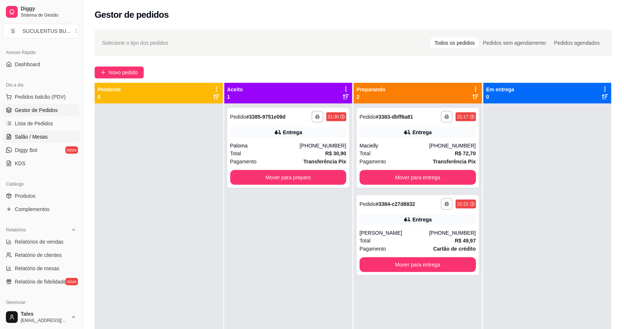
click at [51, 138] on link "Salão / Mesas" at bounding box center [41, 137] width 76 height 12
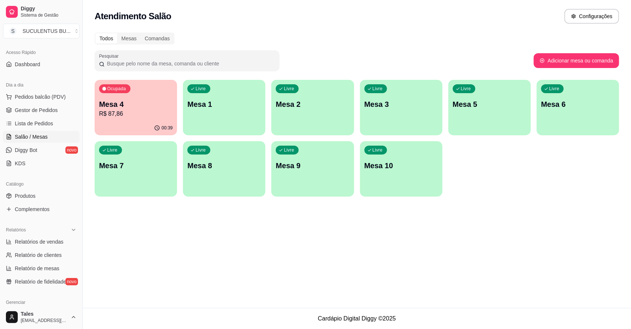
click at [132, 112] on p "R$ 87,86" at bounding box center [136, 113] width 74 height 9
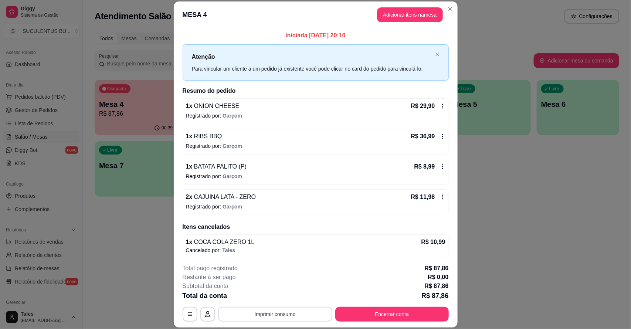
click at [268, 310] on button "Imprimir consumo" at bounding box center [275, 314] width 114 height 15
click at [289, 297] on button "IMPRESSORA CAIXA" at bounding box center [273, 296] width 59 height 11
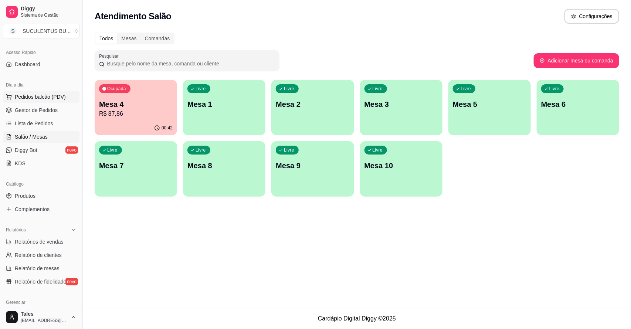
click at [24, 95] on span "Pedidos balcão (PDV)" at bounding box center [40, 96] width 51 height 7
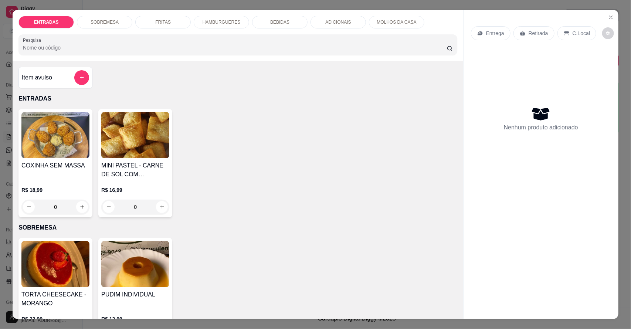
click at [228, 17] on div "HAMBURGUERES" at bounding box center [221, 22] width 55 height 13
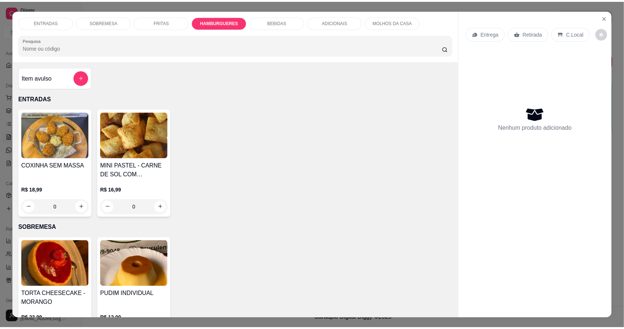
scroll to position [14, 0]
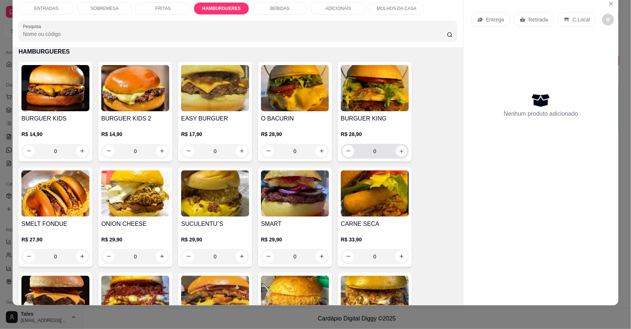
click at [398, 155] on button "increase-product-quantity" at bounding box center [401, 150] width 11 height 11
type input "1"
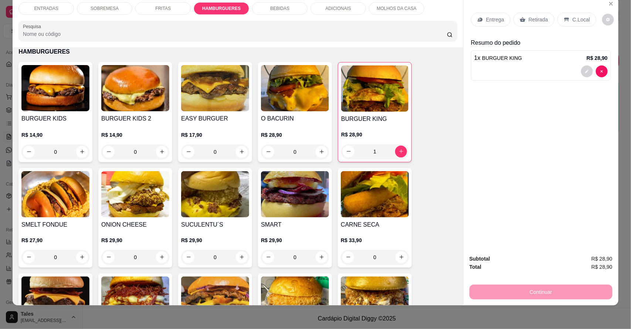
click at [472, 18] on div "Entrega" at bounding box center [491, 20] width 40 height 14
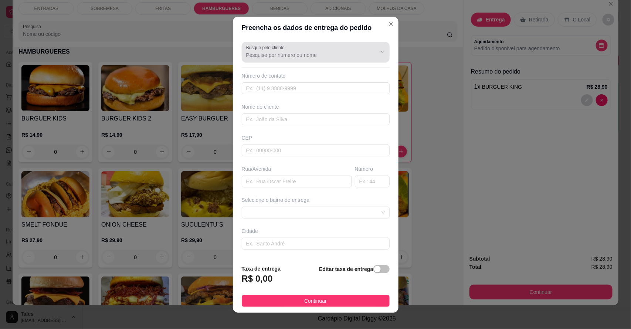
click at [322, 52] on input "Busque pelo cliente" at bounding box center [305, 54] width 118 height 7
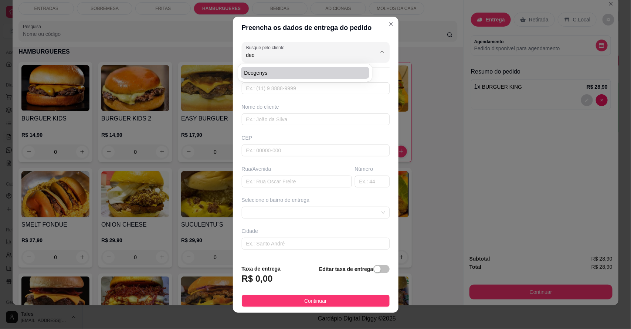
click at [251, 76] on span "Deogenys" at bounding box center [301, 72] width 115 height 7
type input "Deogenys"
type input "88992514649"
type input "Deogenys"
type input "63155000"
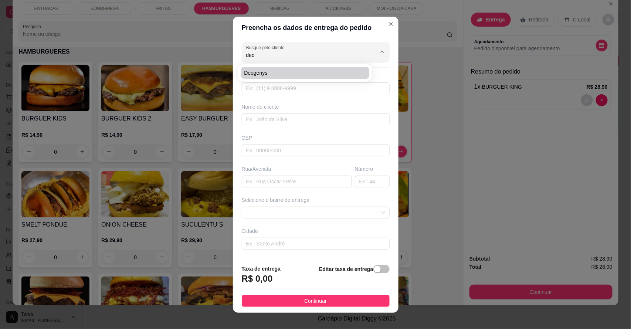
type input "[GEOGRAPHIC_DATA][PERSON_NAME]"
type input "39"
type input "Salitre"
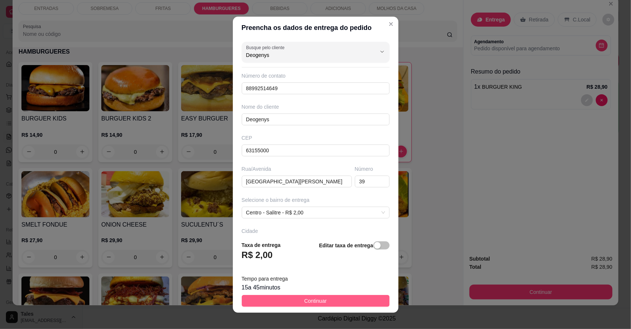
click at [280, 304] on button "Continuar" at bounding box center [316, 301] width 148 height 12
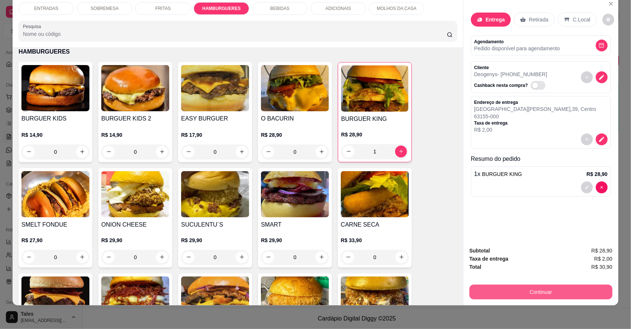
click at [512, 294] on button "Continuar" at bounding box center [540, 291] width 143 height 15
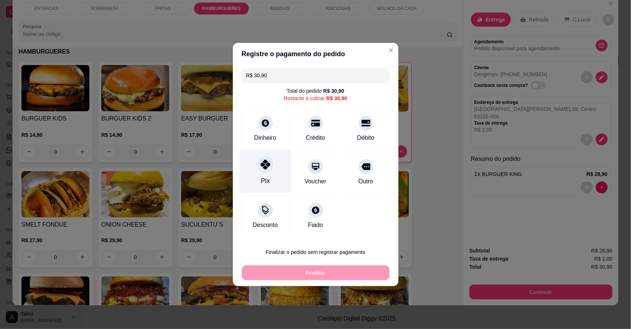
click at [260, 161] on icon at bounding box center [265, 165] width 10 height 10
type input "R$ 0,00"
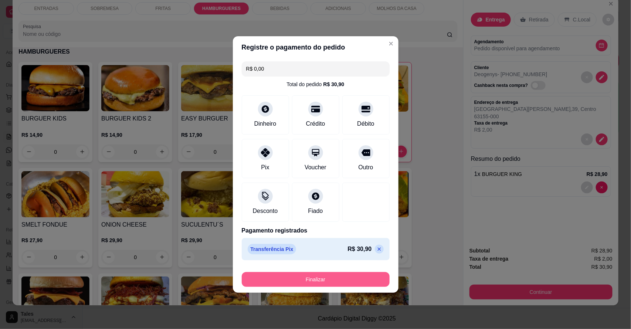
click at [301, 279] on button "Finalizar" at bounding box center [316, 279] width 148 height 15
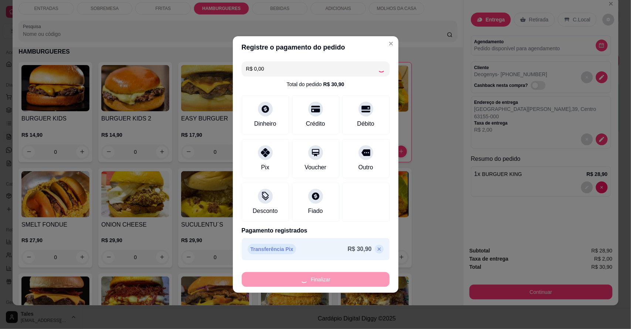
type input "0"
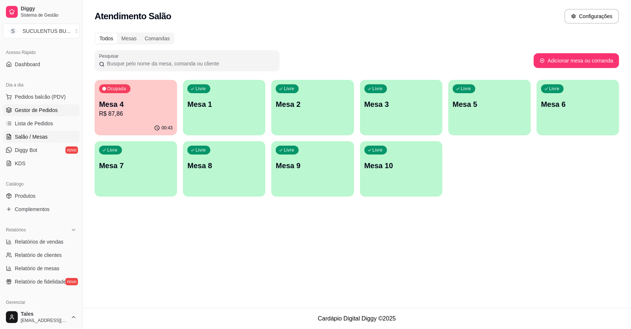
click at [41, 113] on span "Gestor de Pedidos" at bounding box center [36, 109] width 43 height 7
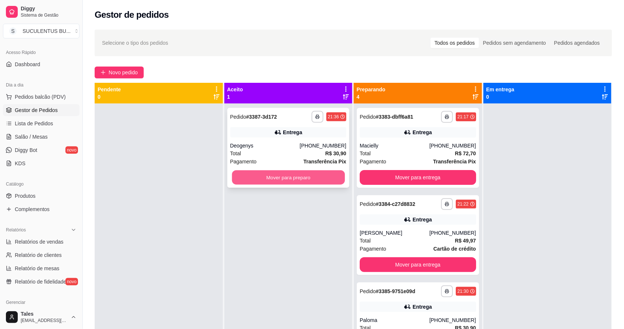
click at [274, 173] on button "Mover para preparo" at bounding box center [288, 177] width 113 height 14
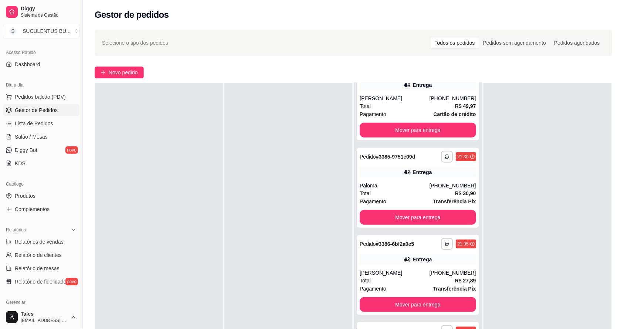
scroll to position [113, 0]
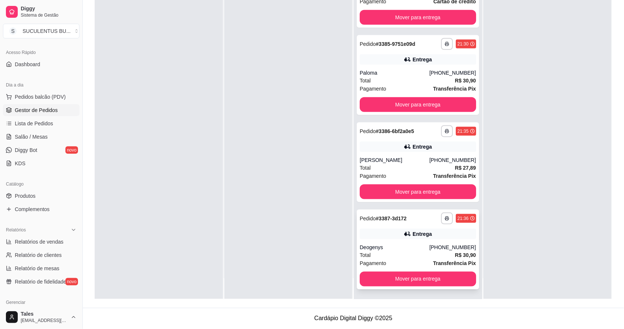
click at [419, 252] on div "Total R$ 30,90" at bounding box center [417, 255] width 116 height 8
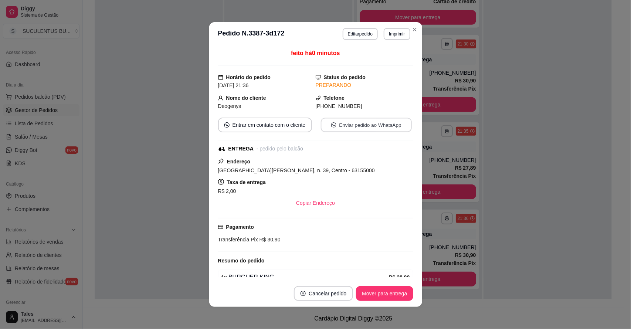
click at [356, 129] on button "Enviar pedido ao WhatsApp" at bounding box center [365, 125] width 91 height 14
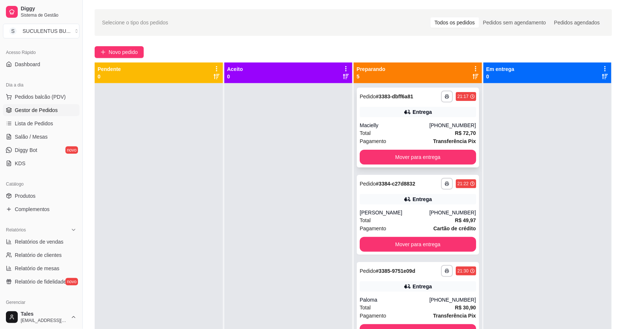
scroll to position [0, 0]
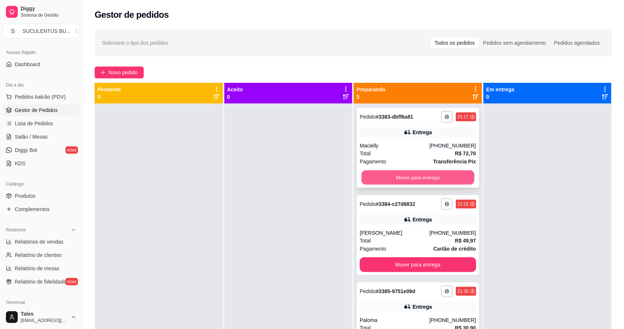
click at [407, 179] on button "Mover para entrega" at bounding box center [417, 177] width 113 height 14
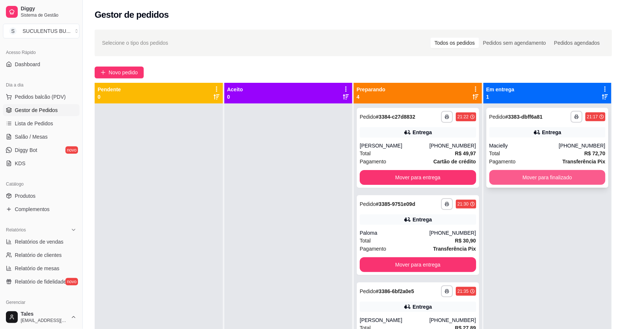
click at [508, 183] on button "Mover para finalizado" at bounding box center [547, 177] width 116 height 15
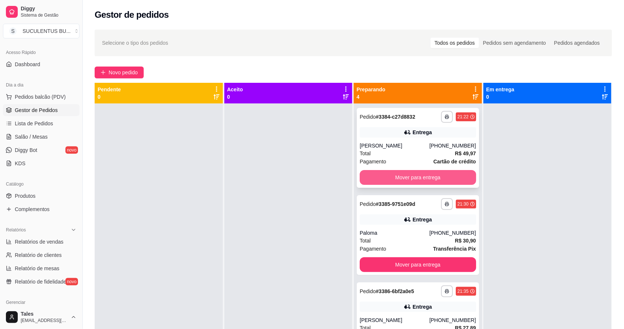
click at [429, 181] on button "Mover para entrega" at bounding box center [417, 177] width 116 height 15
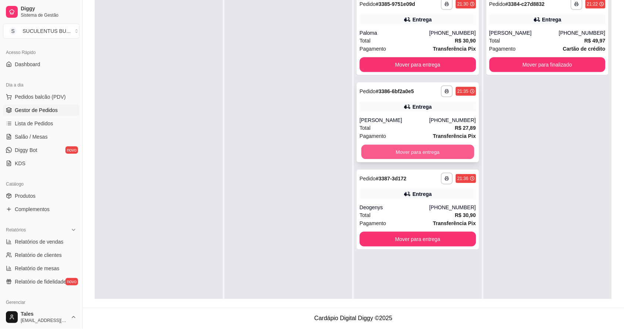
click at [429, 148] on button "Mover para entrega" at bounding box center [417, 152] width 113 height 14
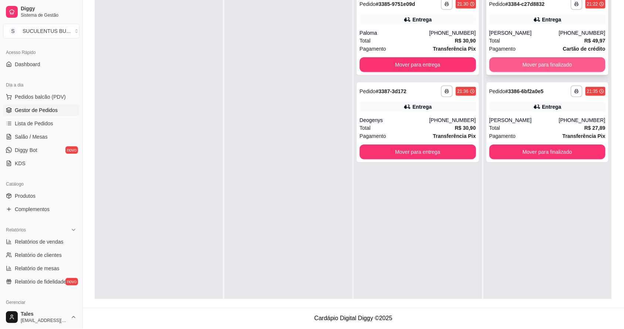
click at [547, 63] on button "Mover para finalizado" at bounding box center [547, 64] width 116 height 15
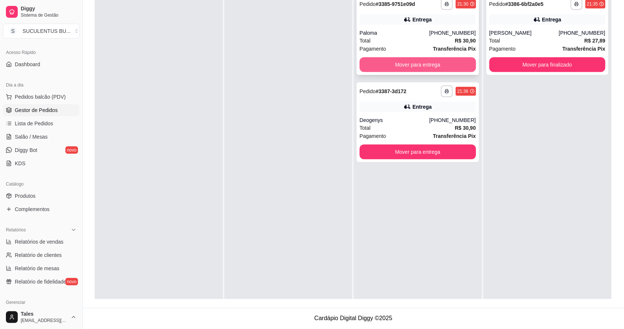
click at [432, 59] on button "Mover para entrega" at bounding box center [417, 64] width 116 height 15
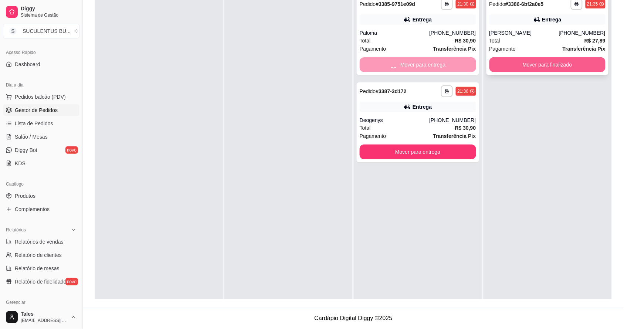
click at [528, 71] on button "Mover para finalizado" at bounding box center [547, 64] width 116 height 15
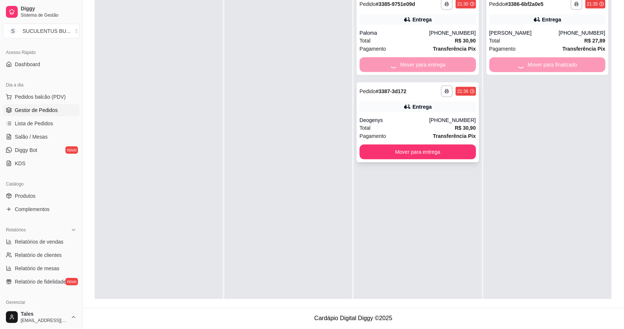
click at [424, 152] on div "**********" at bounding box center [418, 155] width 128 height 329
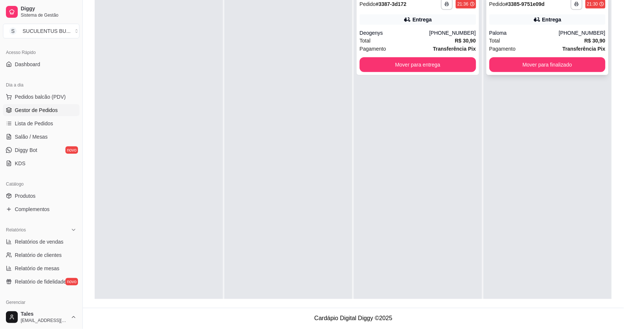
click at [547, 55] on div "**********" at bounding box center [547, 35] width 122 height 80
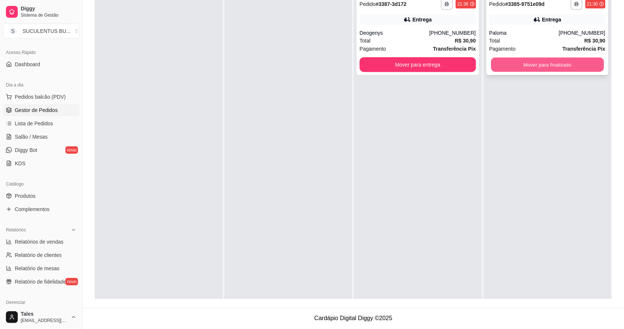
click at [513, 68] on button "Mover para finalizado" at bounding box center [547, 65] width 113 height 14
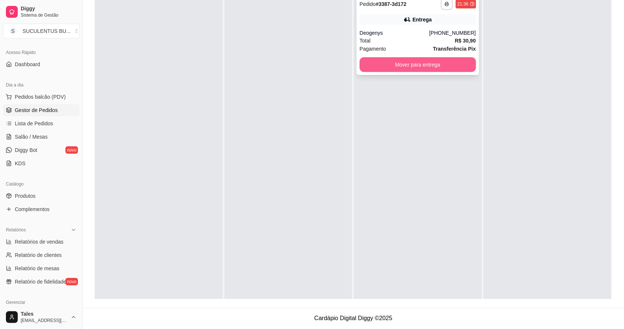
click at [454, 65] on button "Mover para entrega" at bounding box center [417, 64] width 116 height 15
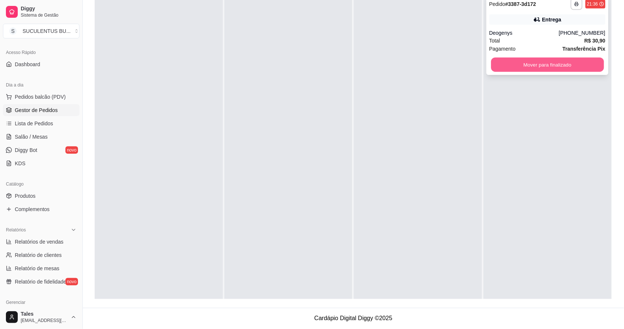
click at [527, 69] on button "Mover para finalizado" at bounding box center [547, 65] width 113 height 14
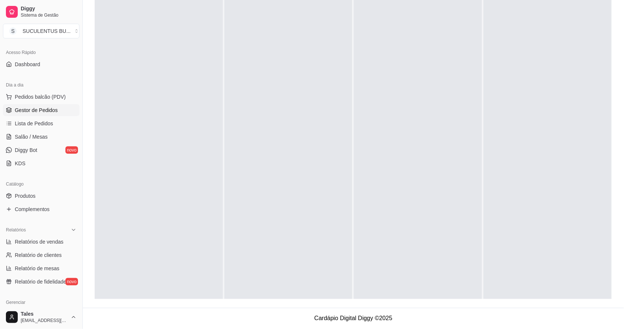
scroll to position [202, 0]
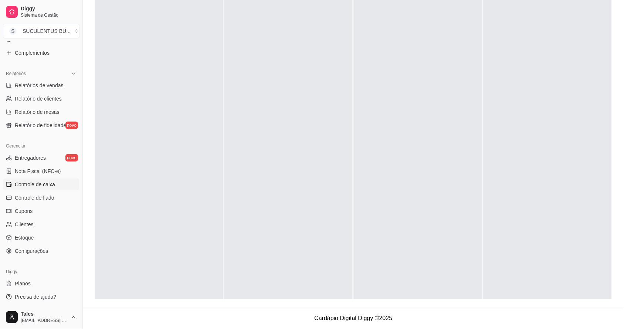
click at [37, 184] on span "Controle de caixa" at bounding box center [35, 184] width 40 height 7
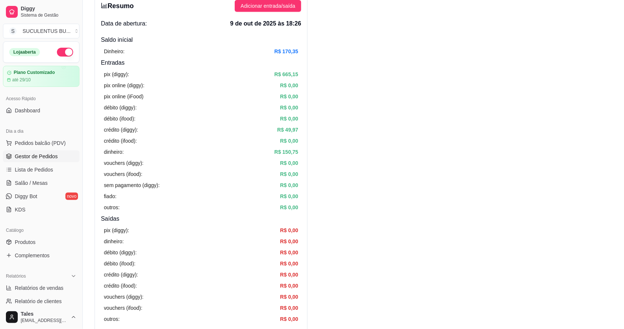
click at [48, 159] on span "Gestor de Pedidos" at bounding box center [36, 156] width 43 height 7
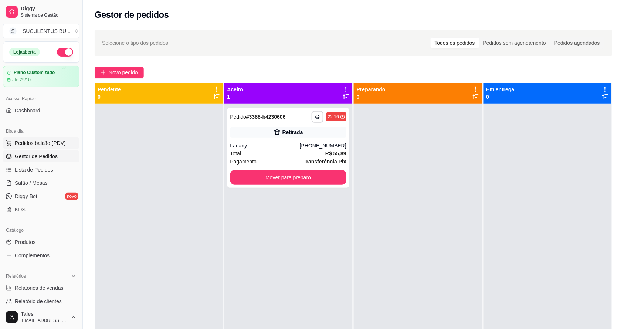
click at [49, 144] on span "Pedidos balcão (PDV)" at bounding box center [40, 142] width 51 height 7
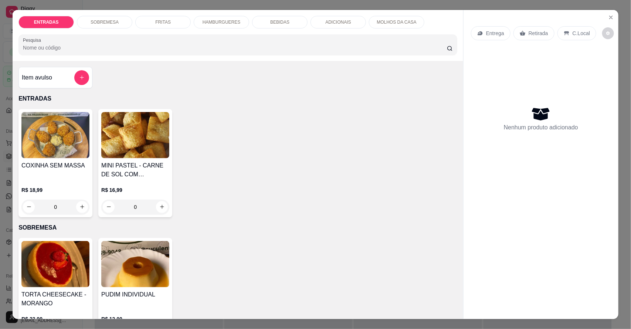
click at [211, 21] on p "HAMBURGUERES" at bounding box center [221, 22] width 38 height 6
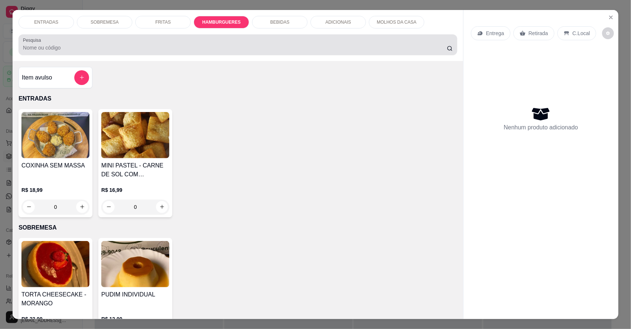
scroll to position [14, 0]
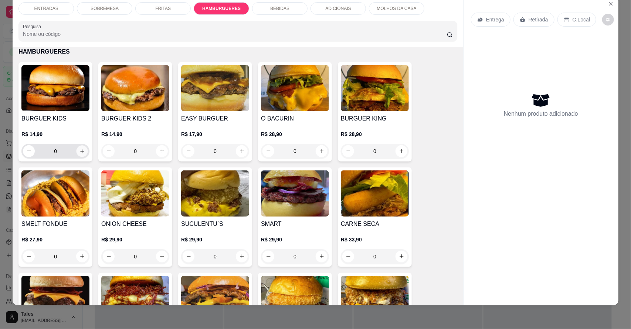
click at [80, 154] on button "increase-product-quantity" at bounding box center [81, 150] width 11 height 11
type input "1"
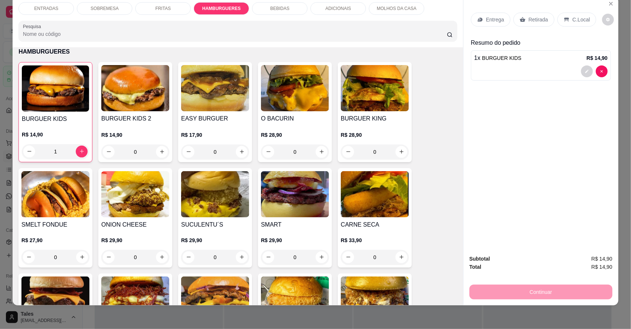
click at [293, 4] on div "BEBIDAS" at bounding box center [279, 8] width 55 height 13
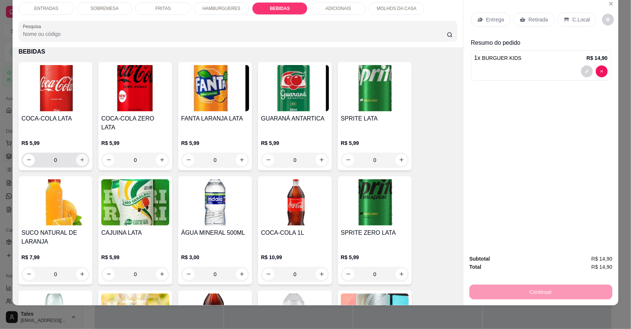
click at [79, 157] on icon "increase-product-quantity" at bounding box center [82, 160] width 6 height 6
type input "1"
click at [498, 21] on p "Entrega" at bounding box center [495, 19] width 18 height 7
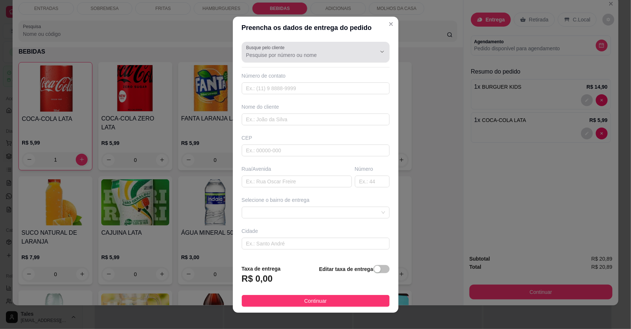
click at [305, 52] on input "Busque pelo cliente" at bounding box center [305, 54] width 118 height 7
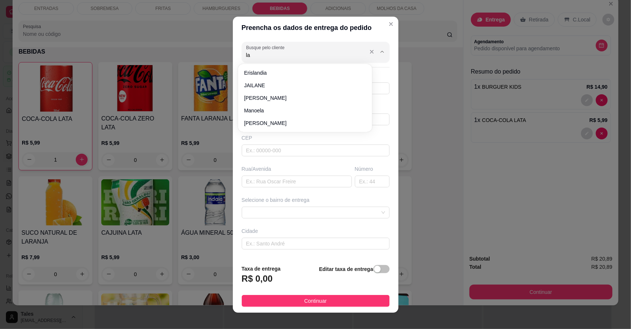
type input "l"
click at [457, 120] on div "Preencha os dados de entrega do pedido Busque pelo cliente Número de contato No…" at bounding box center [315, 164] width 631 height 329
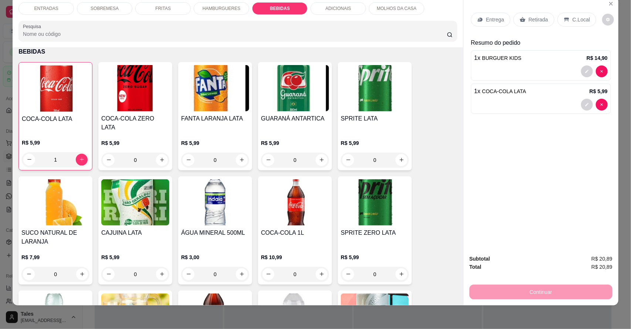
click at [489, 19] on p "Entrega" at bounding box center [495, 19] width 18 height 7
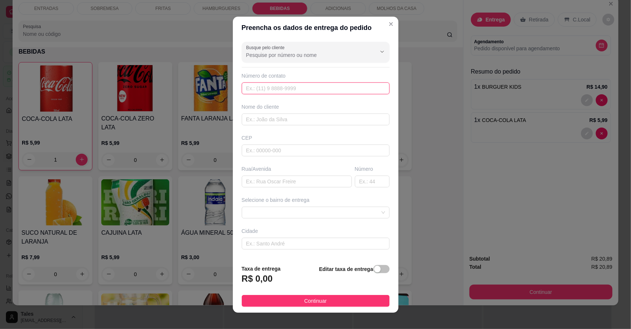
click at [308, 87] on input "text" at bounding box center [316, 88] width 148 height 12
type input "[PHONE_NUMBER]"
click at [300, 122] on input "text" at bounding box center [316, 119] width 148 height 12
click at [300, 121] on input "larte" at bounding box center [316, 119] width 148 height 12
type input "[PERSON_NAME]"
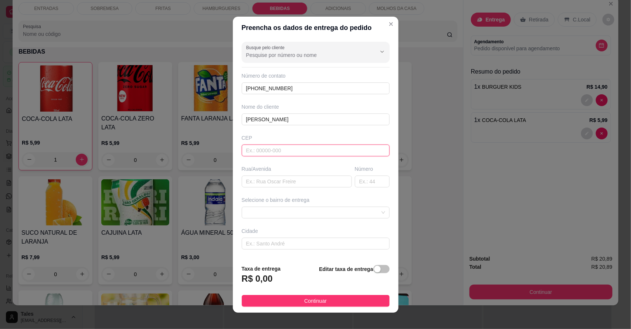
click at [295, 148] on input "text" at bounding box center [316, 150] width 148 height 12
type input "63155000"
click at [280, 187] on input "text" at bounding box center [297, 181] width 110 height 12
type input "[PERSON_NAME]"
click at [362, 185] on input "text" at bounding box center [372, 181] width 35 height 12
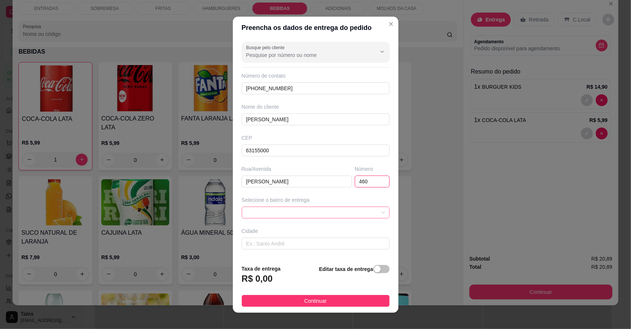
click at [301, 215] on span at bounding box center [315, 212] width 139 height 11
type input "460"
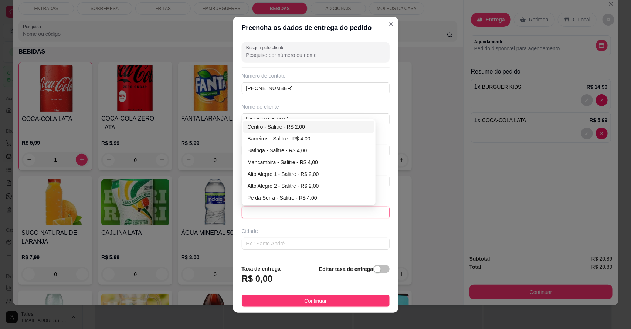
click at [277, 124] on div "Centro - Salitre - R$ 2,00" at bounding box center [308, 127] width 122 height 8
type input "Salitre"
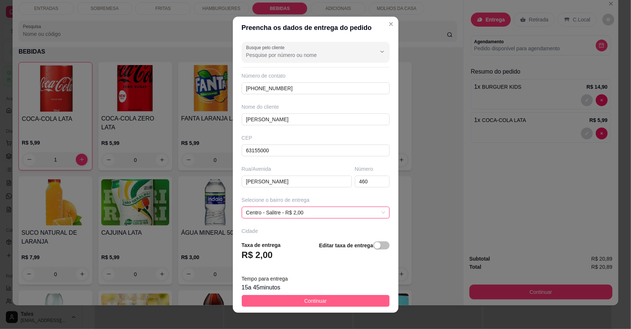
click at [315, 301] on span "Continuar" at bounding box center [315, 301] width 23 height 8
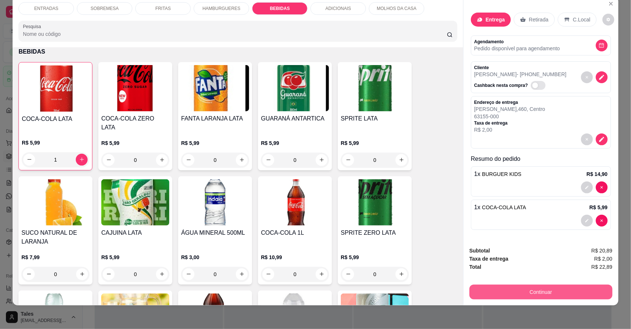
click at [533, 285] on button "Continuar" at bounding box center [540, 291] width 143 height 15
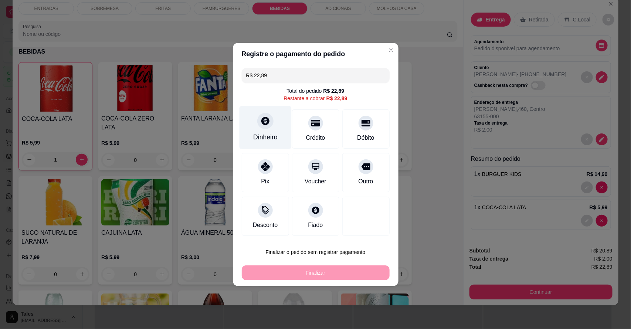
click at [263, 134] on div "Dinheiro" at bounding box center [265, 137] width 24 height 10
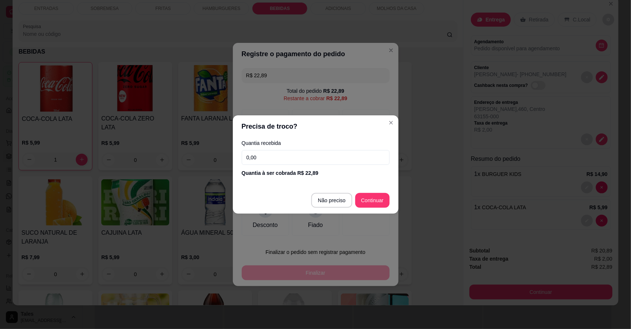
click at [335, 154] on input "0,00" at bounding box center [316, 157] width 148 height 15
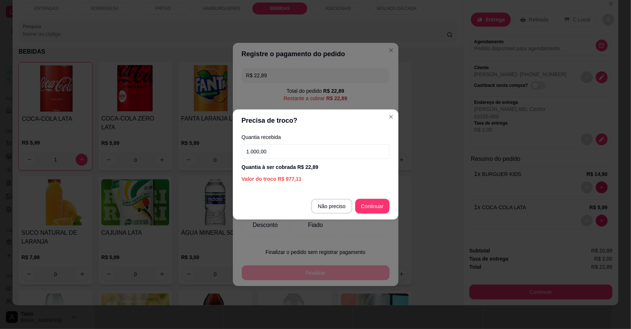
type input "100,00"
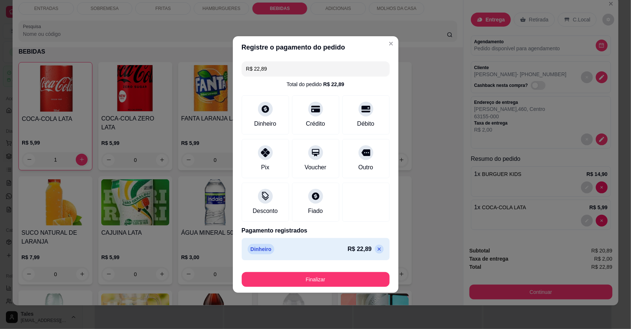
type input "R$ 0,00"
click at [324, 274] on button "Finalizar" at bounding box center [316, 279] width 148 height 15
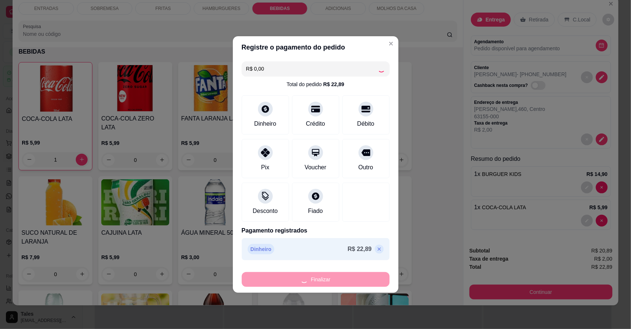
type input "0"
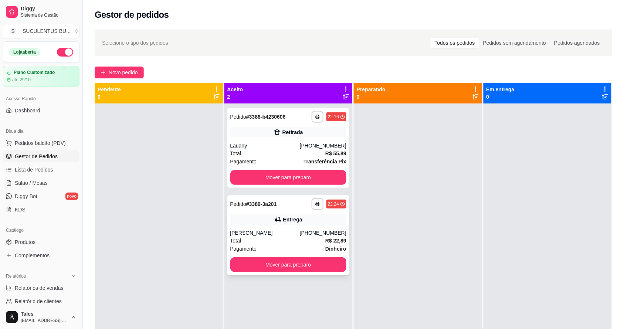
click at [286, 235] on div "[PERSON_NAME]" at bounding box center [264, 232] width 69 height 7
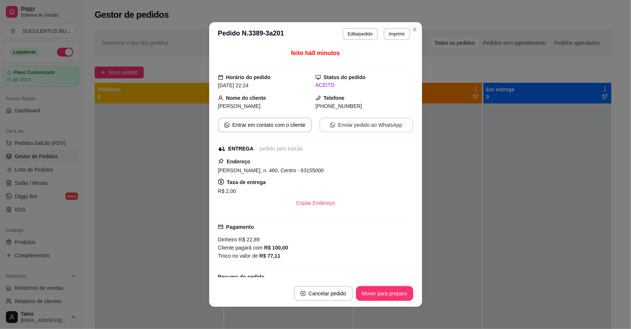
click at [379, 125] on button "Enviar pedido ao WhatsApp" at bounding box center [366, 124] width 94 height 15
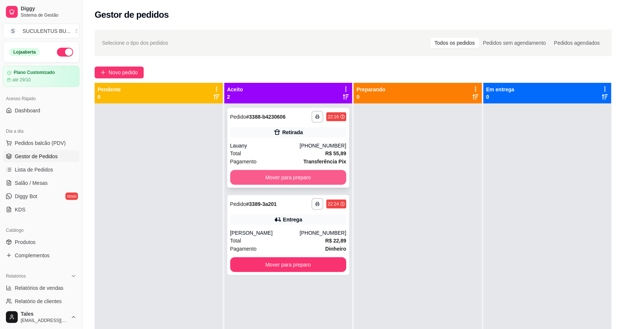
click at [269, 180] on button "Mover para preparo" at bounding box center [288, 177] width 116 height 15
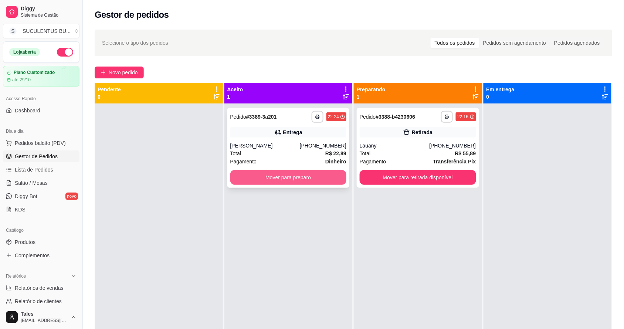
click at [309, 177] on button "Mover para preparo" at bounding box center [288, 177] width 116 height 15
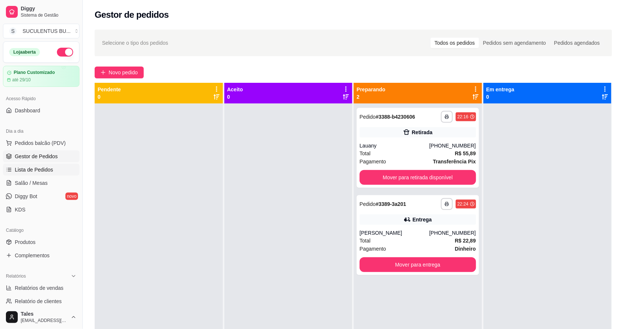
click at [43, 167] on span "Lista de Pedidos" at bounding box center [34, 169] width 38 height 7
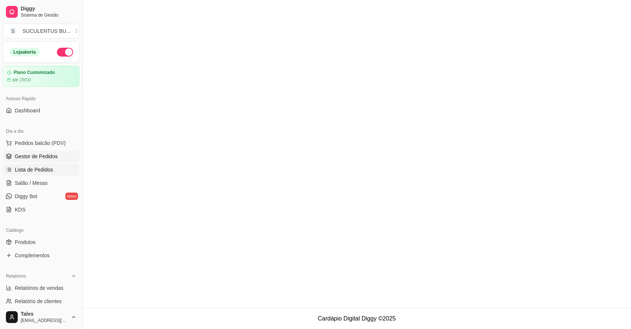
click at [42, 158] on span "Gestor de Pedidos" at bounding box center [36, 156] width 43 height 7
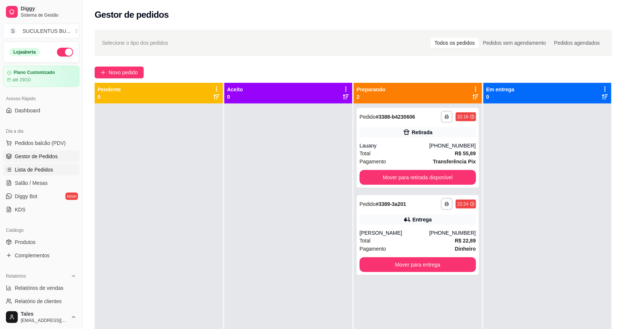
click at [40, 170] on span "Lista de Pedidos" at bounding box center [34, 169] width 38 height 7
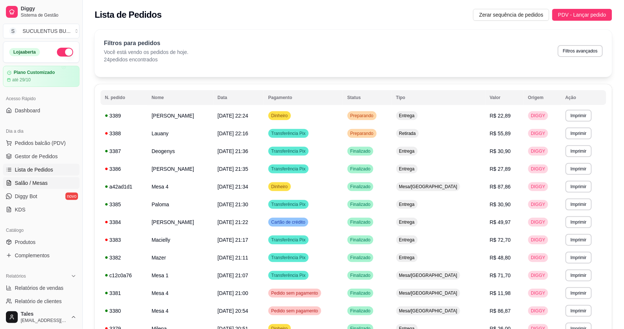
click at [41, 177] on link "Salão / Mesas" at bounding box center [41, 183] width 76 height 12
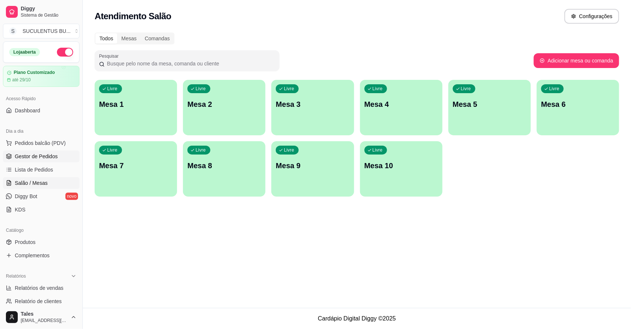
click at [42, 160] on span "Gestor de Pedidos" at bounding box center [36, 156] width 43 height 7
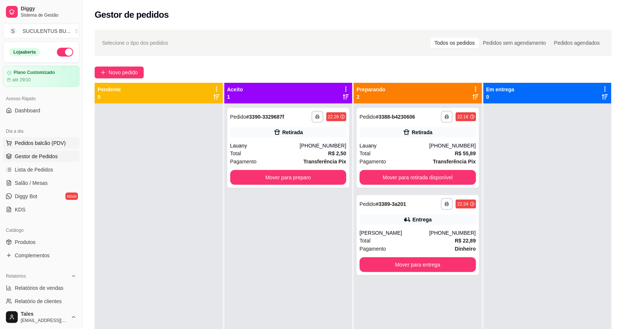
click at [43, 141] on span "Pedidos balcão (PDV)" at bounding box center [40, 142] width 51 height 7
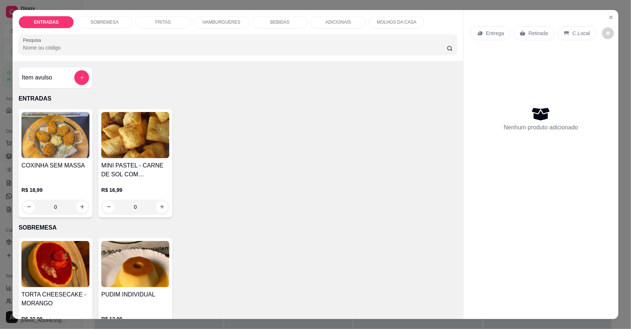
click at [141, 25] on div "FRITAS" at bounding box center [162, 22] width 55 height 13
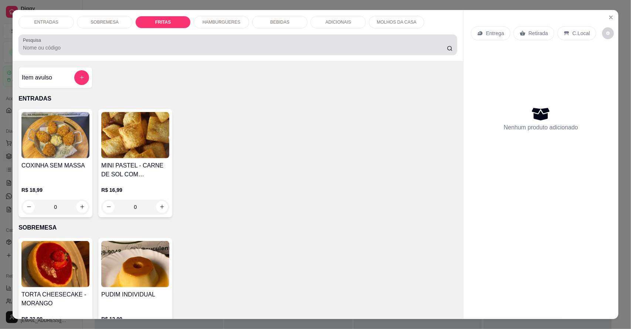
scroll to position [14, 0]
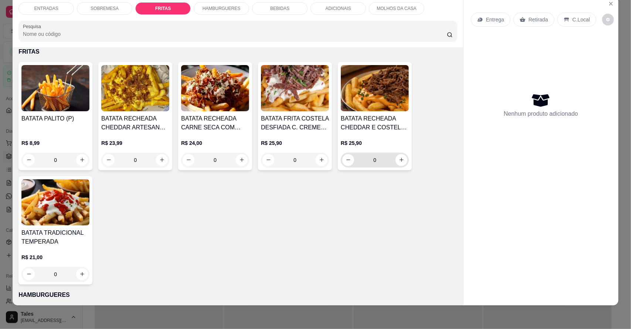
click at [402, 164] on div "0" at bounding box center [374, 160] width 65 height 15
click at [399, 161] on icon "increase-product-quantity" at bounding box center [402, 160] width 6 height 6
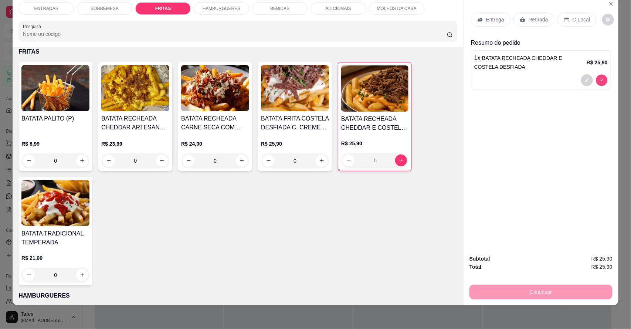
type input "0"
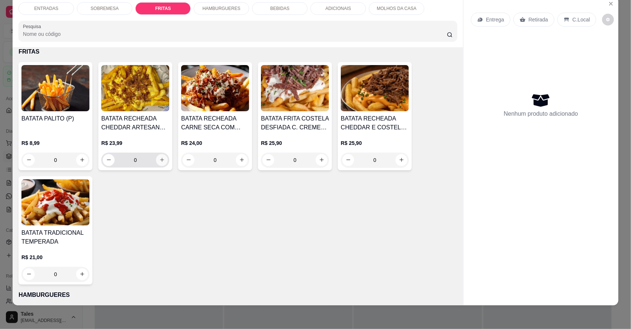
click at [160, 161] on icon "increase-product-quantity" at bounding box center [162, 160] width 6 height 6
type input "1"
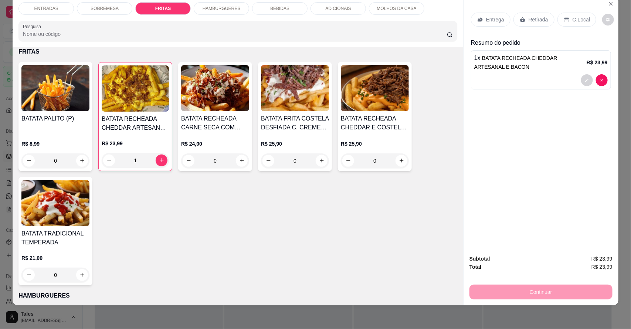
click at [228, 6] on p "HAMBURGUERES" at bounding box center [221, 9] width 38 height 6
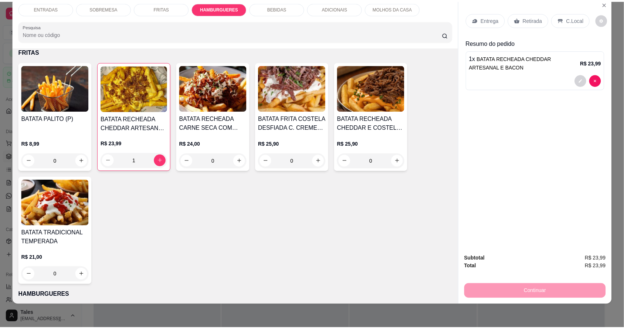
scroll to position [535, 0]
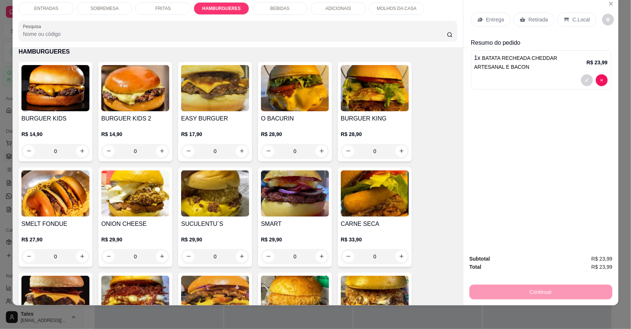
click at [239, 147] on div "0" at bounding box center [215, 151] width 68 height 15
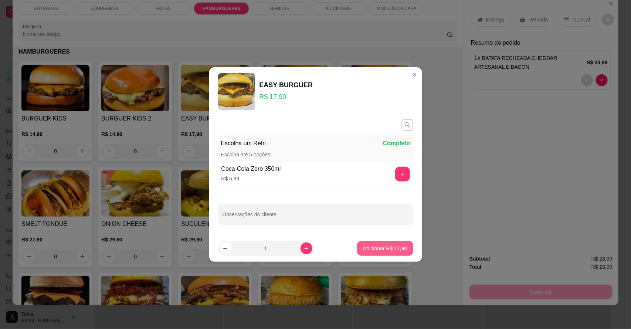
click at [380, 249] on p "Adicionar R$ 17,90" at bounding box center [385, 248] width 44 height 7
type input "1"
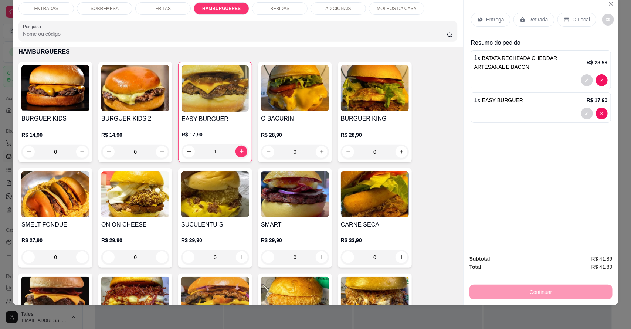
click at [488, 19] on p "Entrega" at bounding box center [495, 19] width 18 height 7
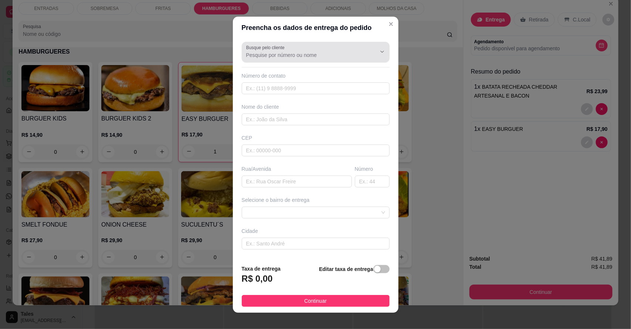
click at [279, 57] on input "Busque pelo cliente" at bounding box center [305, 54] width 118 height 7
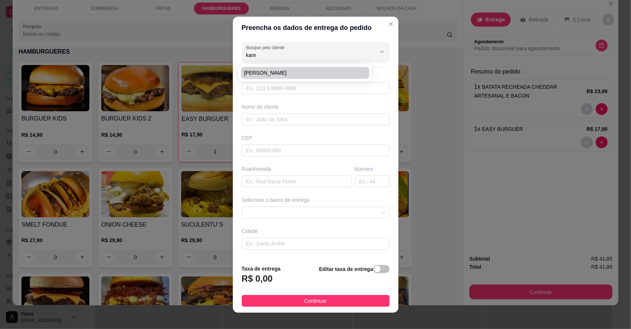
click at [285, 74] on span "[PERSON_NAME]" at bounding box center [301, 72] width 115 height 7
type input "[PERSON_NAME]"
type input "88994351987"
type input "[PERSON_NAME]"
type input "63155000"
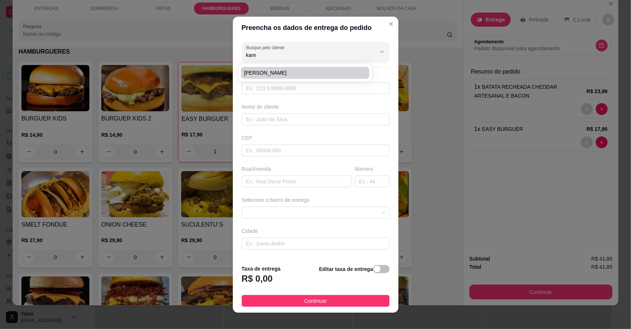
type input "Santa Luzia"
type input "16"
type input "Salitre"
type input "Próximo ao posto alto alegre"
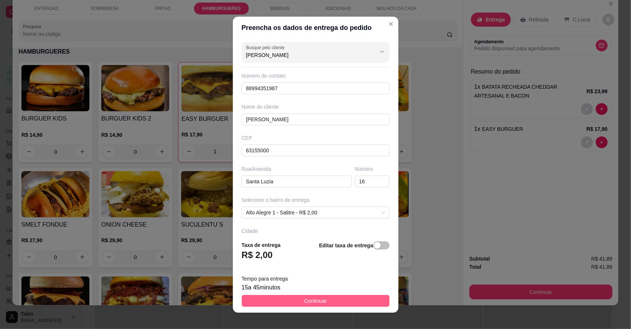
click at [322, 295] on button "Continuar" at bounding box center [316, 301] width 148 height 12
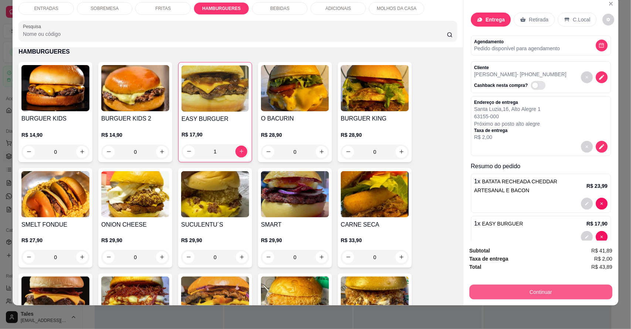
click at [552, 294] on button "Continuar" at bounding box center [540, 291] width 143 height 15
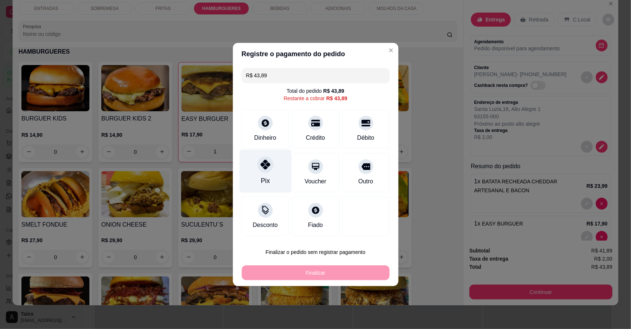
click at [269, 175] on div "Pix" at bounding box center [265, 171] width 52 height 43
type input "R$ 0,00"
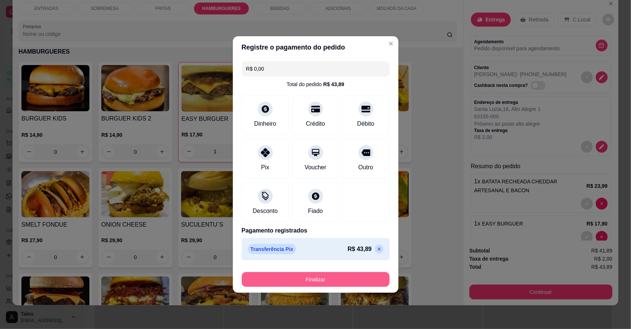
click at [331, 282] on button "Finalizar" at bounding box center [316, 279] width 148 height 15
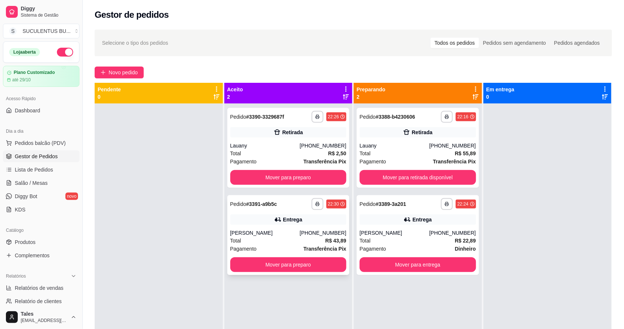
click at [274, 234] on div "[PERSON_NAME]" at bounding box center [264, 232] width 69 height 7
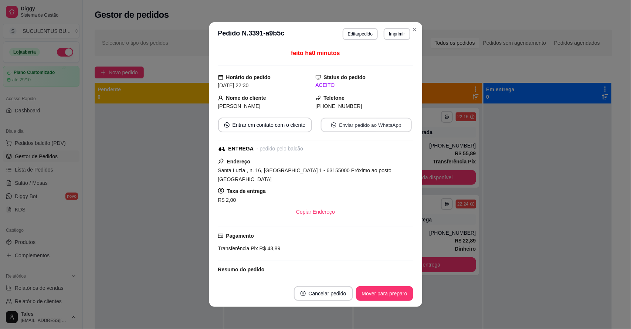
click at [363, 129] on button "Enviar pedido ao WhatsApp" at bounding box center [365, 125] width 91 height 14
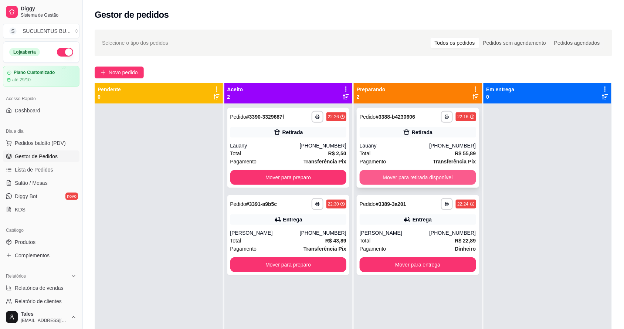
click at [369, 175] on button "Mover para retirada disponível" at bounding box center [417, 177] width 116 height 15
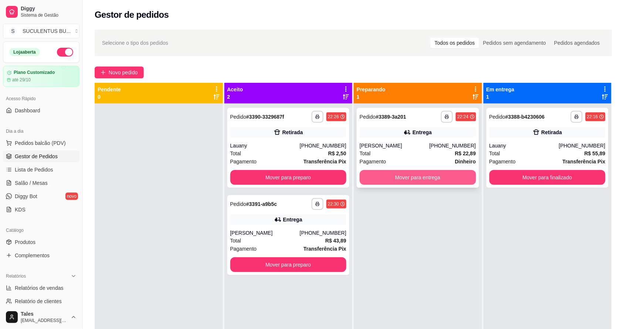
click at [397, 174] on button "Mover para entrega" at bounding box center [417, 177] width 116 height 15
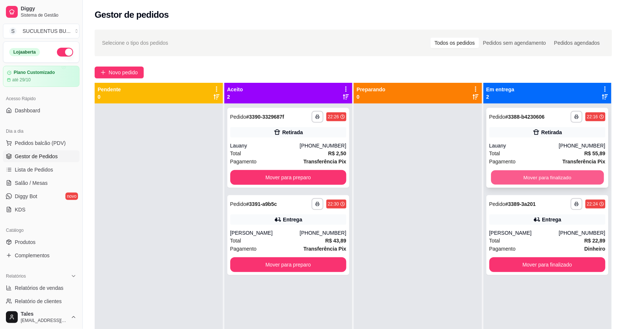
click at [529, 178] on button "Mover para finalizado" at bounding box center [547, 177] width 113 height 14
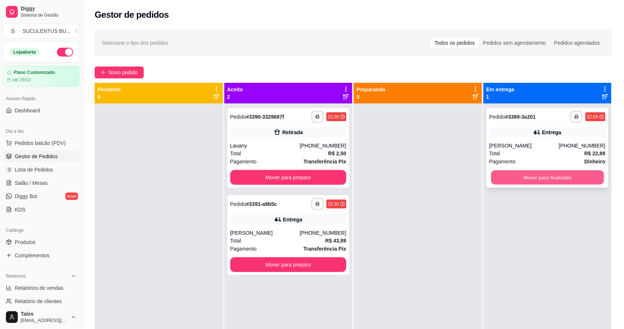
click at [521, 183] on button "Mover para finalizado" at bounding box center [547, 177] width 113 height 14
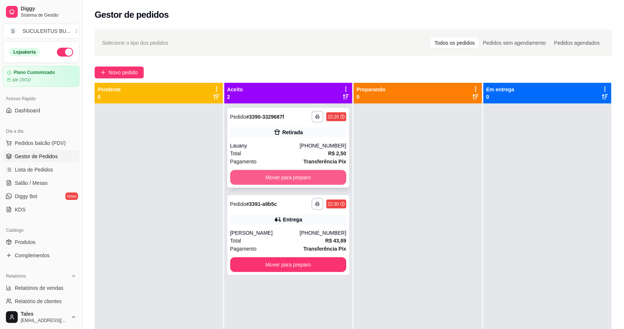
click at [270, 170] on button "Mover para preparo" at bounding box center [288, 177] width 116 height 15
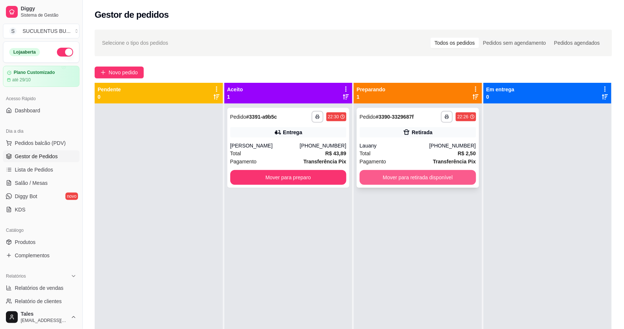
click at [385, 184] on button "Mover para retirada disponível" at bounding box center [417, 177] width 116 height 15
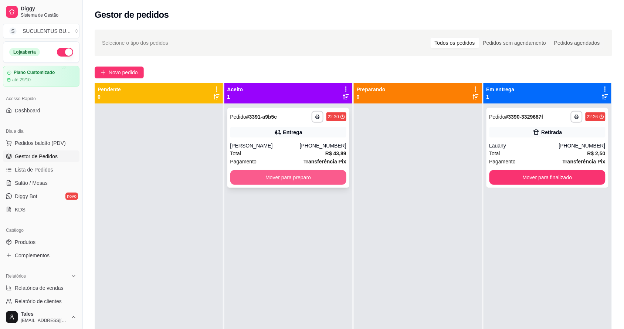
click at [291, 172] on button "Mover para preparo" at bounding box center [288, 177] width 116 height 15
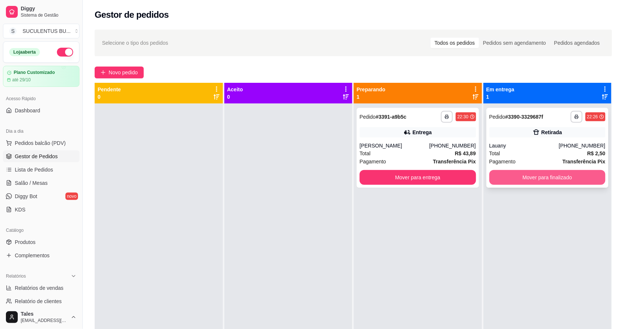
click at [566, 174] on button "Mover para finalizado" at bounding box center [547, 177] width 116 height 15
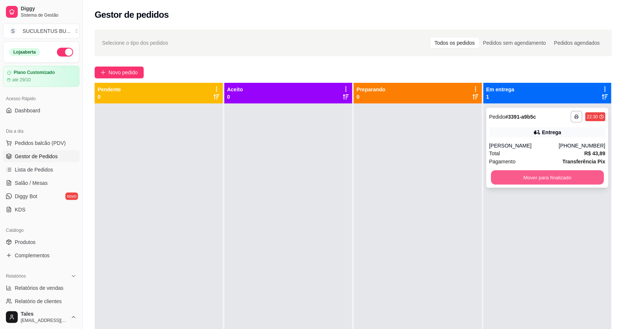
click at [578, 170] on div "Mover para finalizado" at bounding box center [547, 177] width 116 height 15
click at [558, 177] on button "Mover para finalizado" at bounding box center [547, 177] width 116 height 15
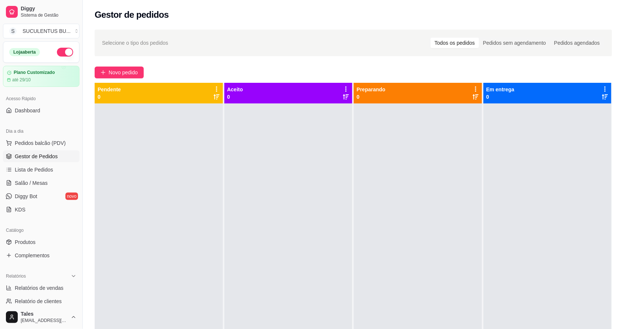
click at [483, 223] on div at bounding box center [547, 267] width 128 height 329
click at [47, 289] on span "Relatórios de vendas" at bounding box center [39, 287] width 49 height 7
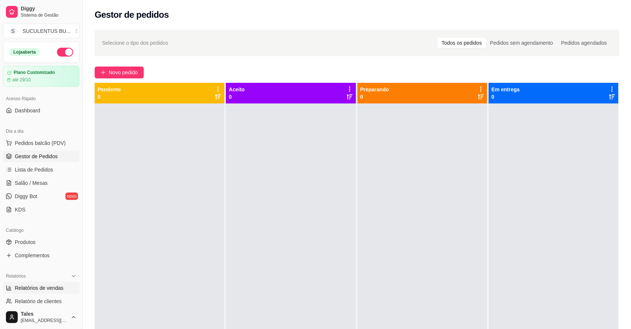
select select "ALL"
select select "0"
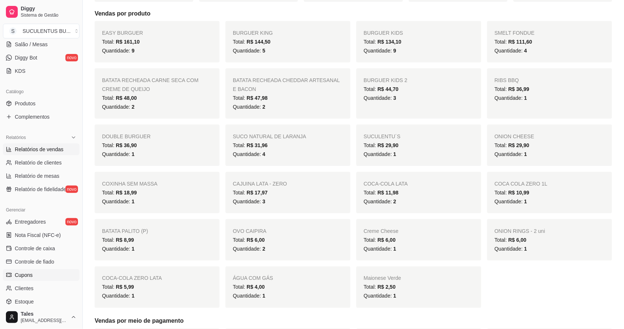
scroll to position [185, 0]
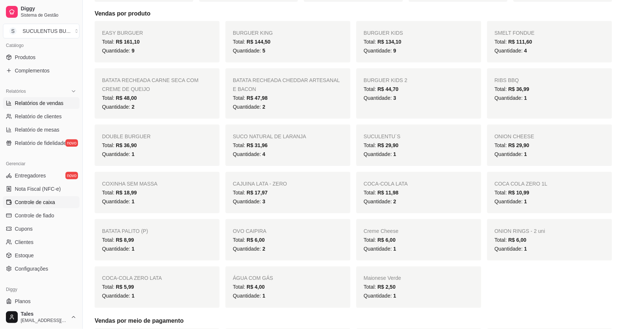
click at [41, 205] on link "Controle de caixa" at bounding box center [41, 202] width 76 height 12
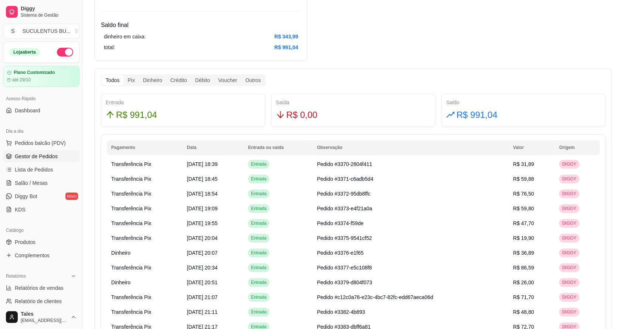
click at [56, 156] on span "Gestor de Pedidos" at bounding box center [36, 156] width 43 height 7
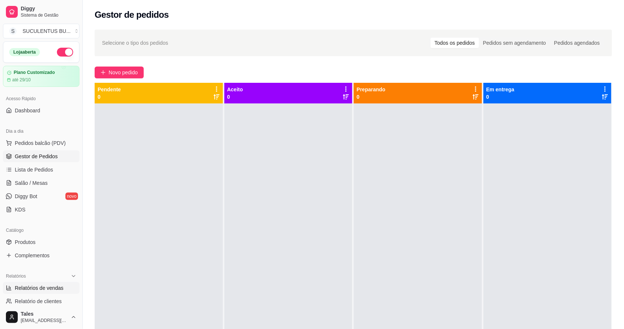
click at [38, 287] on span "Relatórios de vendas" at bounding box center [39, 287] width 49 height 7
select select "ALL"
select select "0"
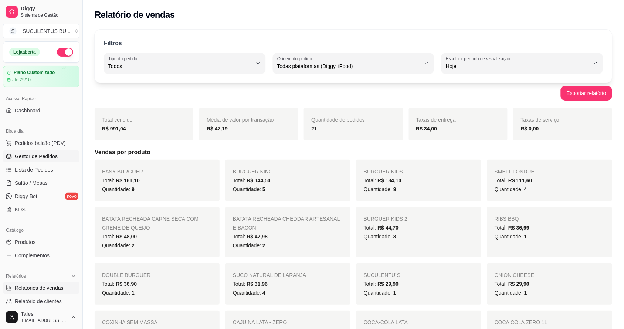
click at [43, 159] on span "Gestor de Pedidos" at bounding box center [36, 156] width 43 height 7
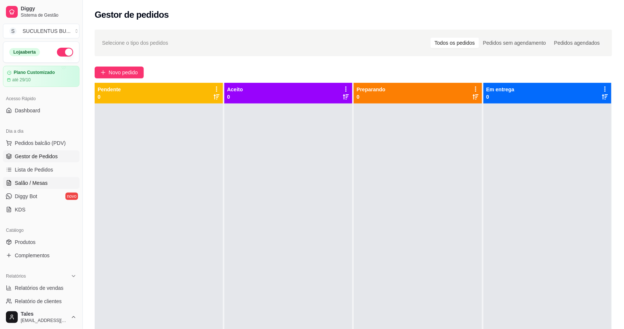
click at [41, 184] on span "Salão / Mesas" at bounding box center [31, 182] width 33 height 7
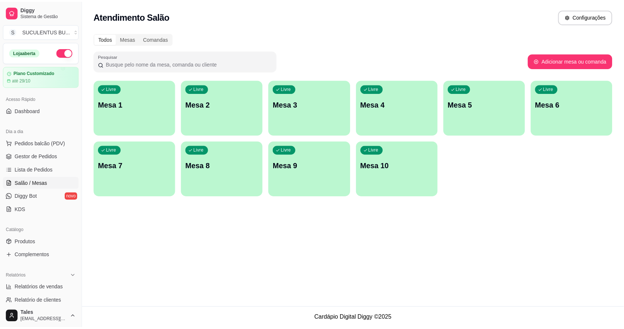
scroll to position [139, 0]
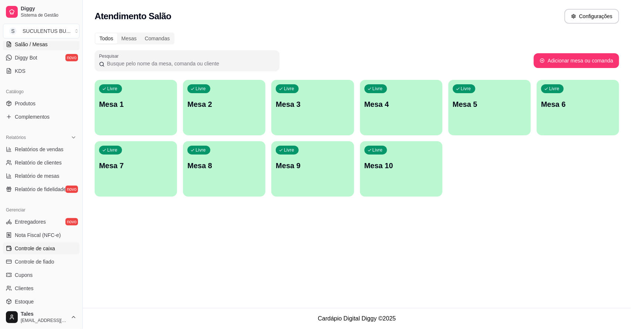
click at [41, 248] on span "Controle de caixa" at bounding box center [35, 248] width 40 height 7
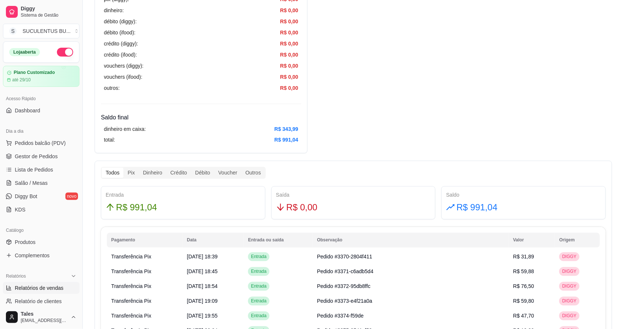
click at [45, 285] on span "Relatórios de vendas" at bounding box center [39, 287] width 49 height 7
select select "ALL"
select select "0"
